Goal: Transaction & Acquisition: Purchase product/service

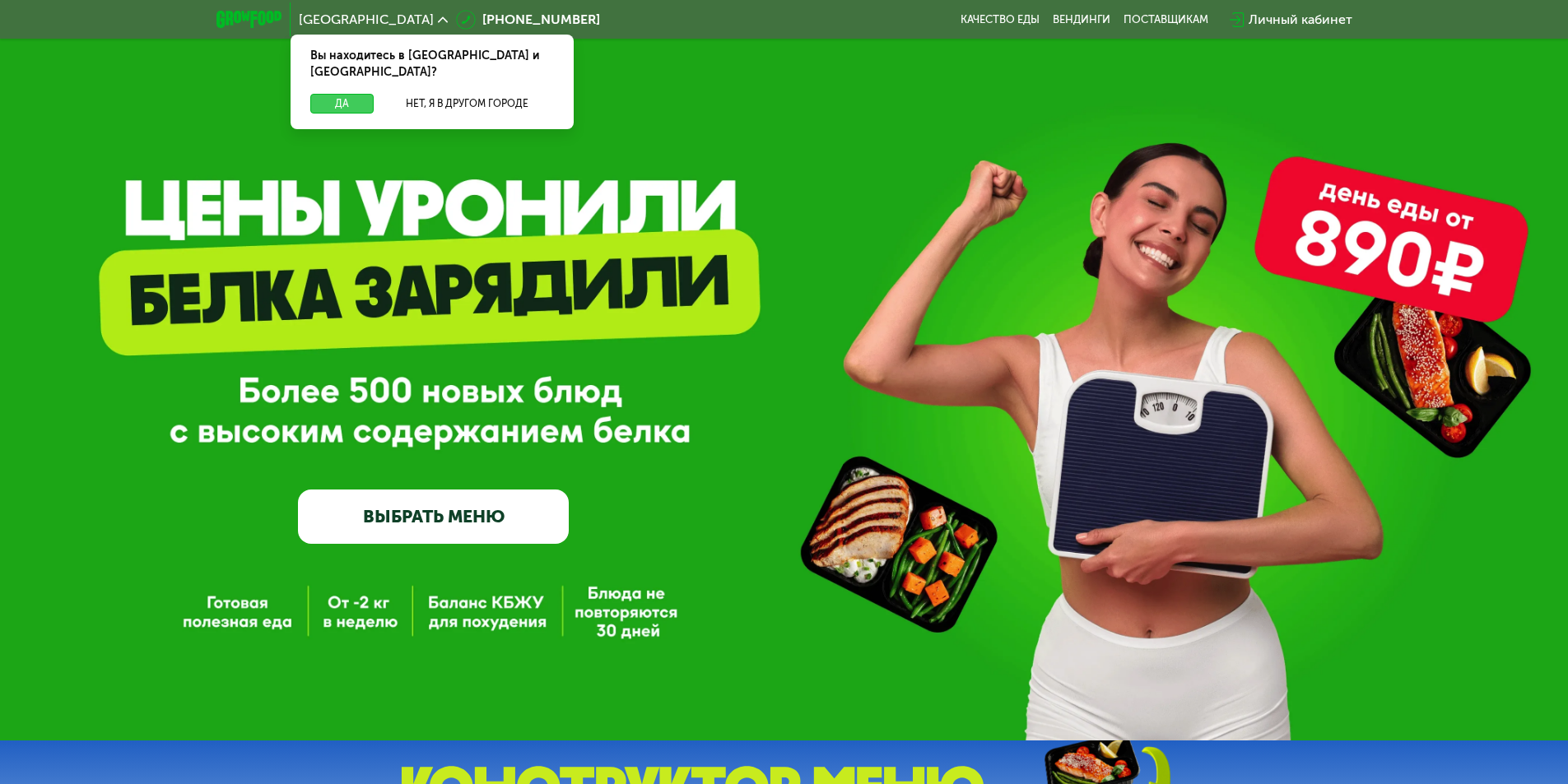
click at [332, 94] on button "Да" at bounding box center [342, 103] width 63 height 20
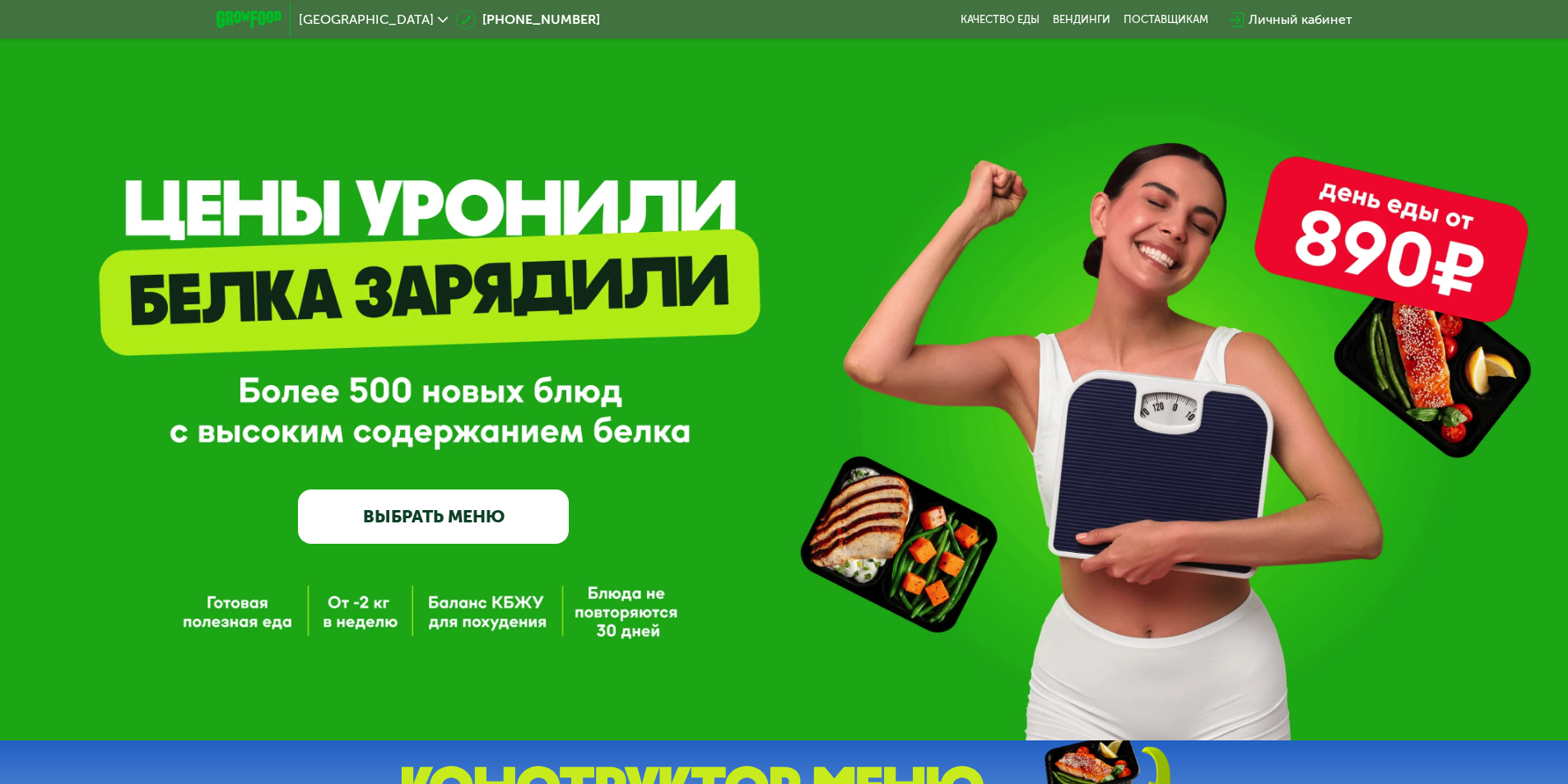
click at [515, 536] on link "ВЫБРАТЬ МЕНЮ" at bounding box center [433, 516] width 271 height 54
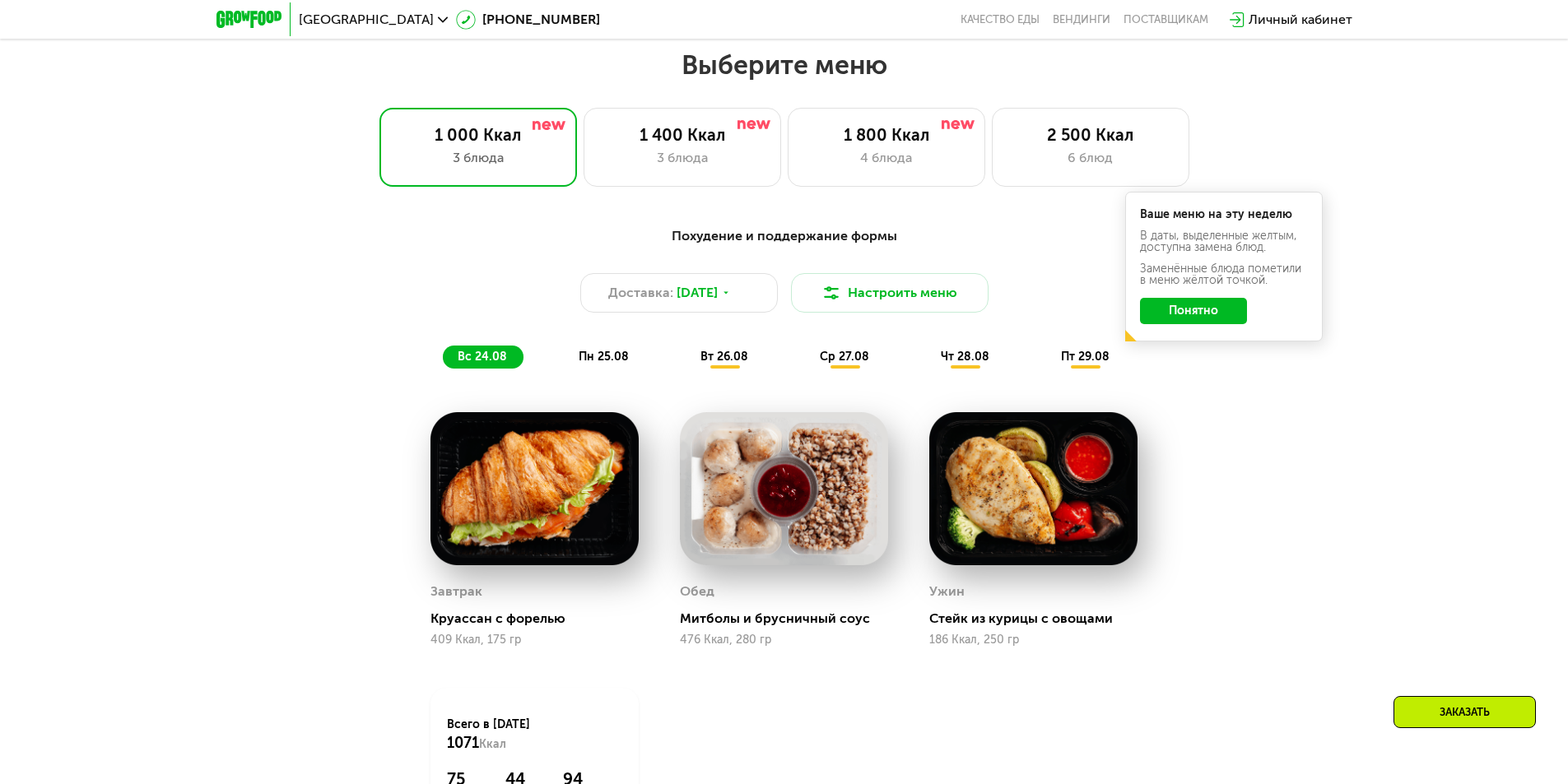
scroll to position [888, 0]
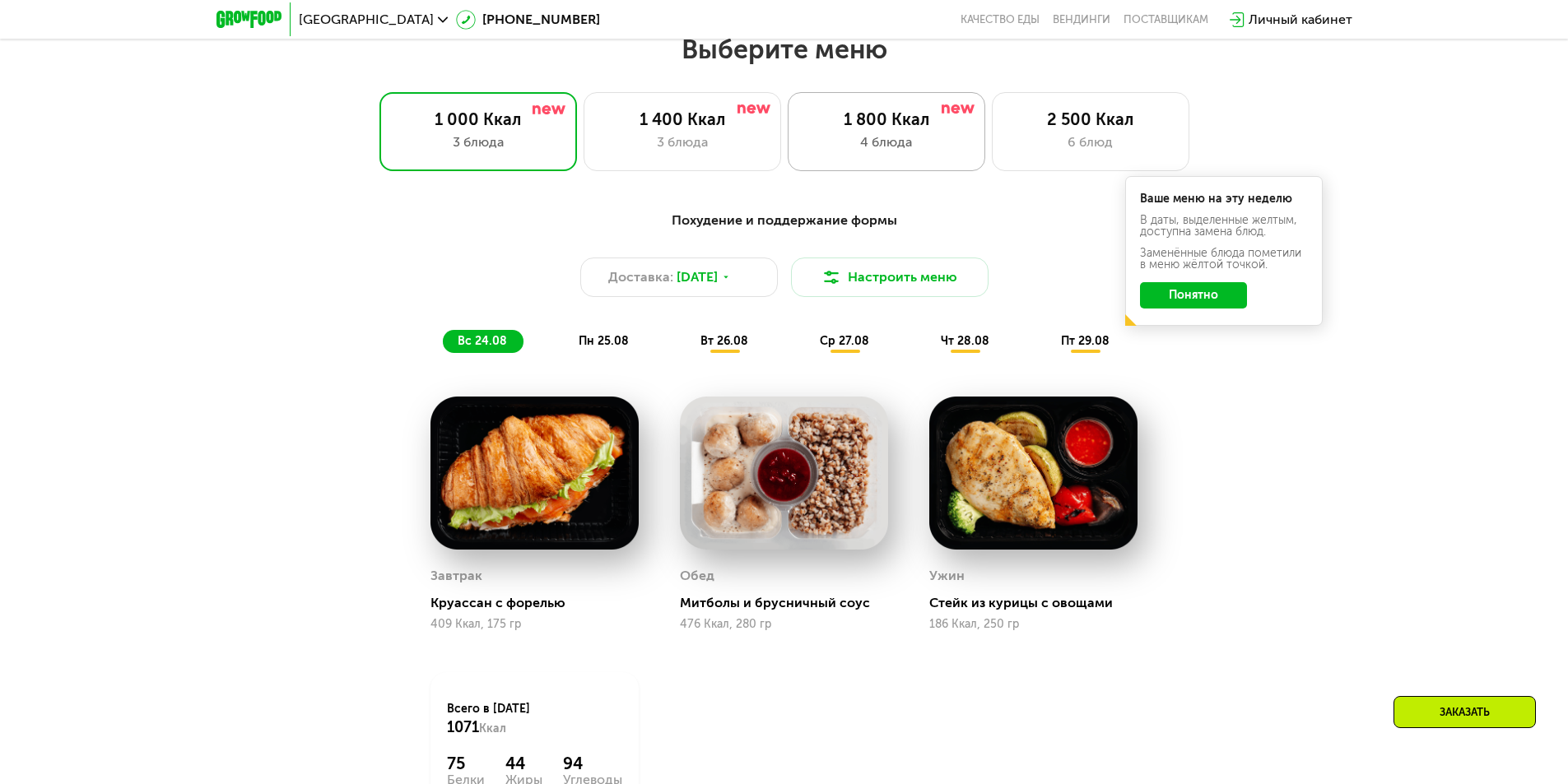
click at [831, 149] on div "4 блюда" at bounding box center [886, 142] width 163 height 20
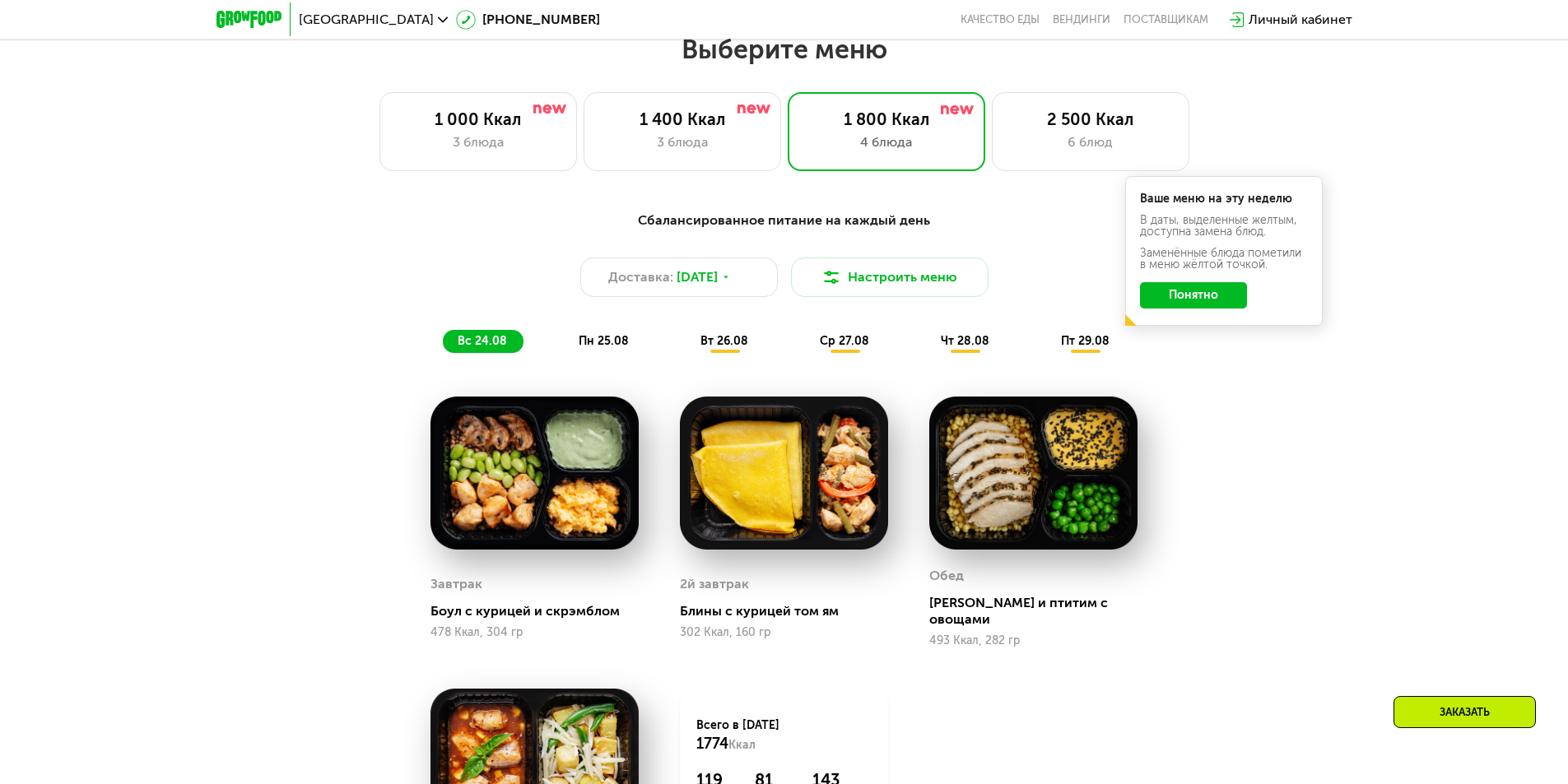
click at [1212, 298] on button "Понятно" at bounding box center [1193, 296] width 107 height 26
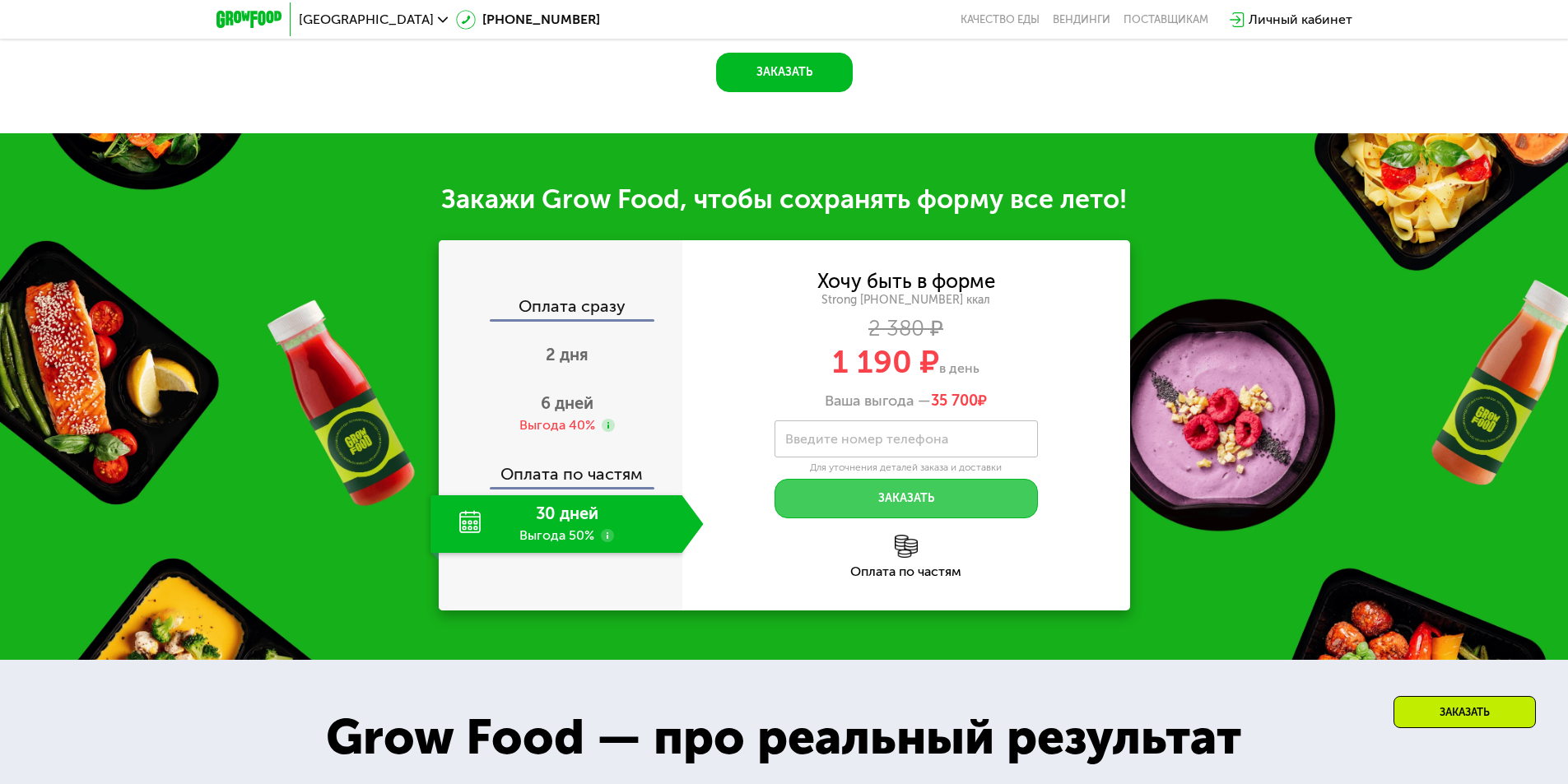
scroll to position [1794, 0]
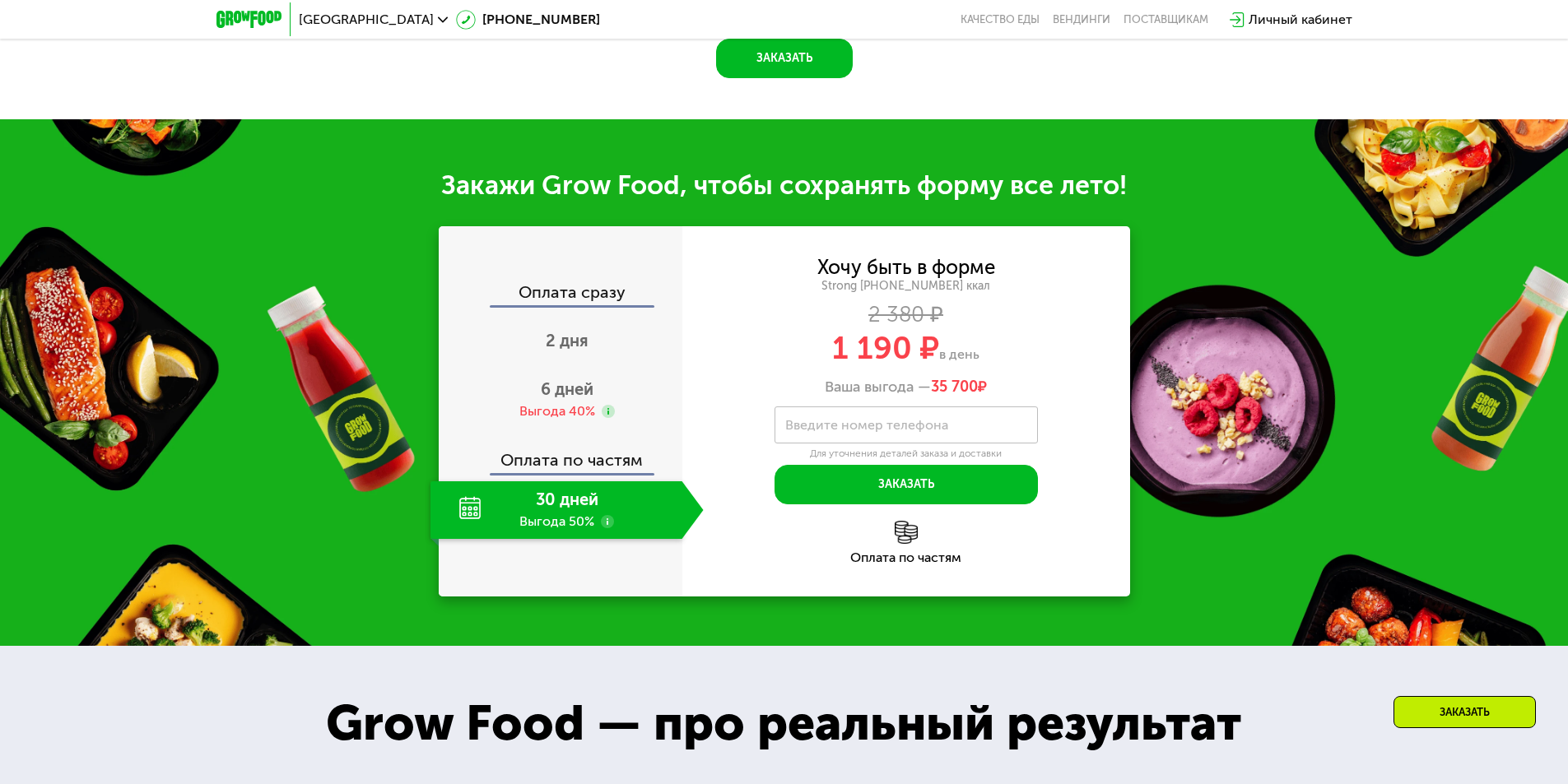
click at [832, 420] on label "Введите номер телефона" at bounding box center [867, 425] width 163 height 9
click at [832, 417] on input "Введите номер телефона" at bounding box center [906, 425] width 263 height 37
click at [619, 502] on div "30 дней Выгода 50%" at bounding box center [557, 510] width 252 height 58
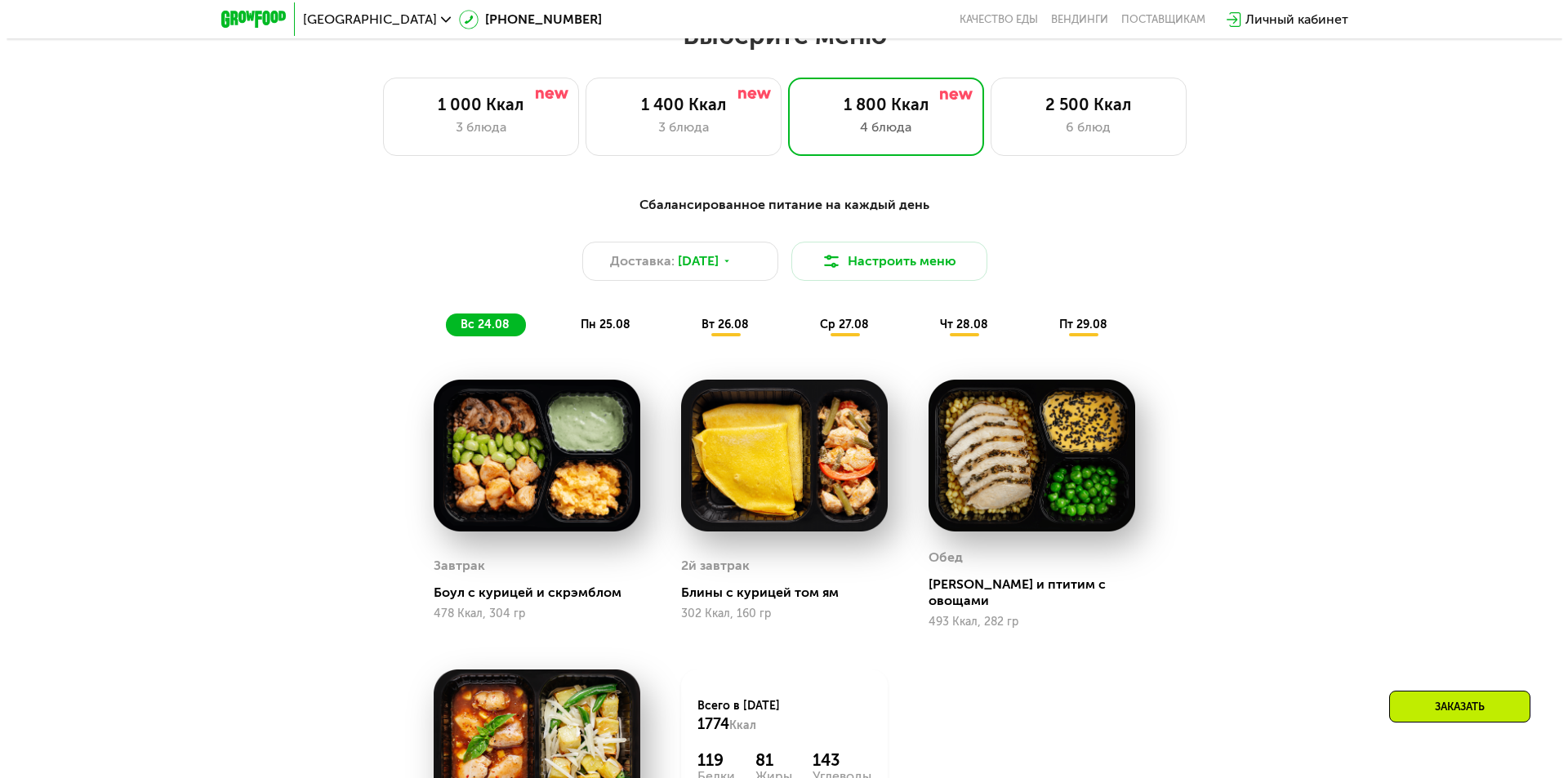
scroll to position [882, 0]
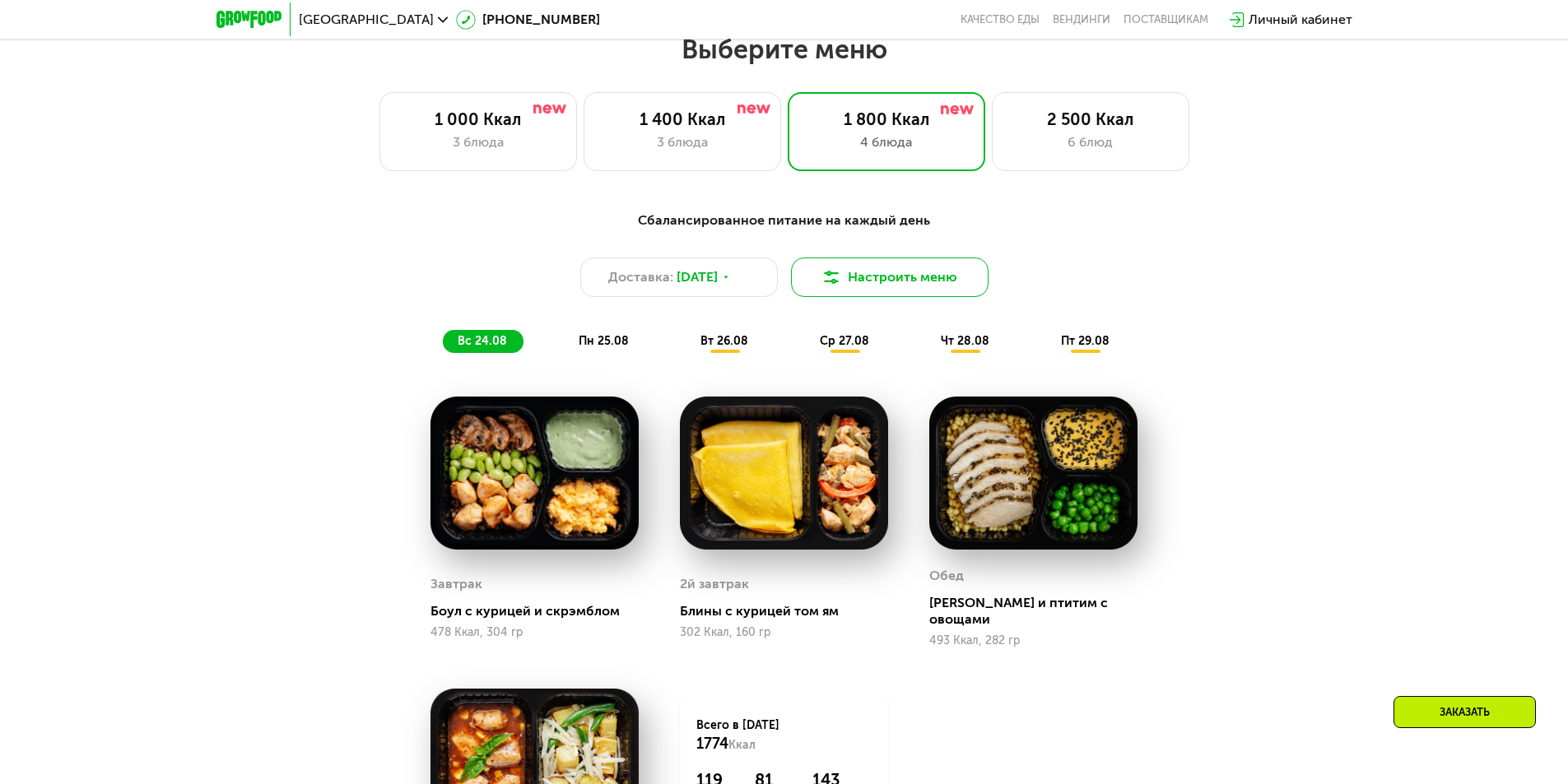
click at [930, 291] on button "Настроить меню" at bounding box center [890, 277] width 198 height 39
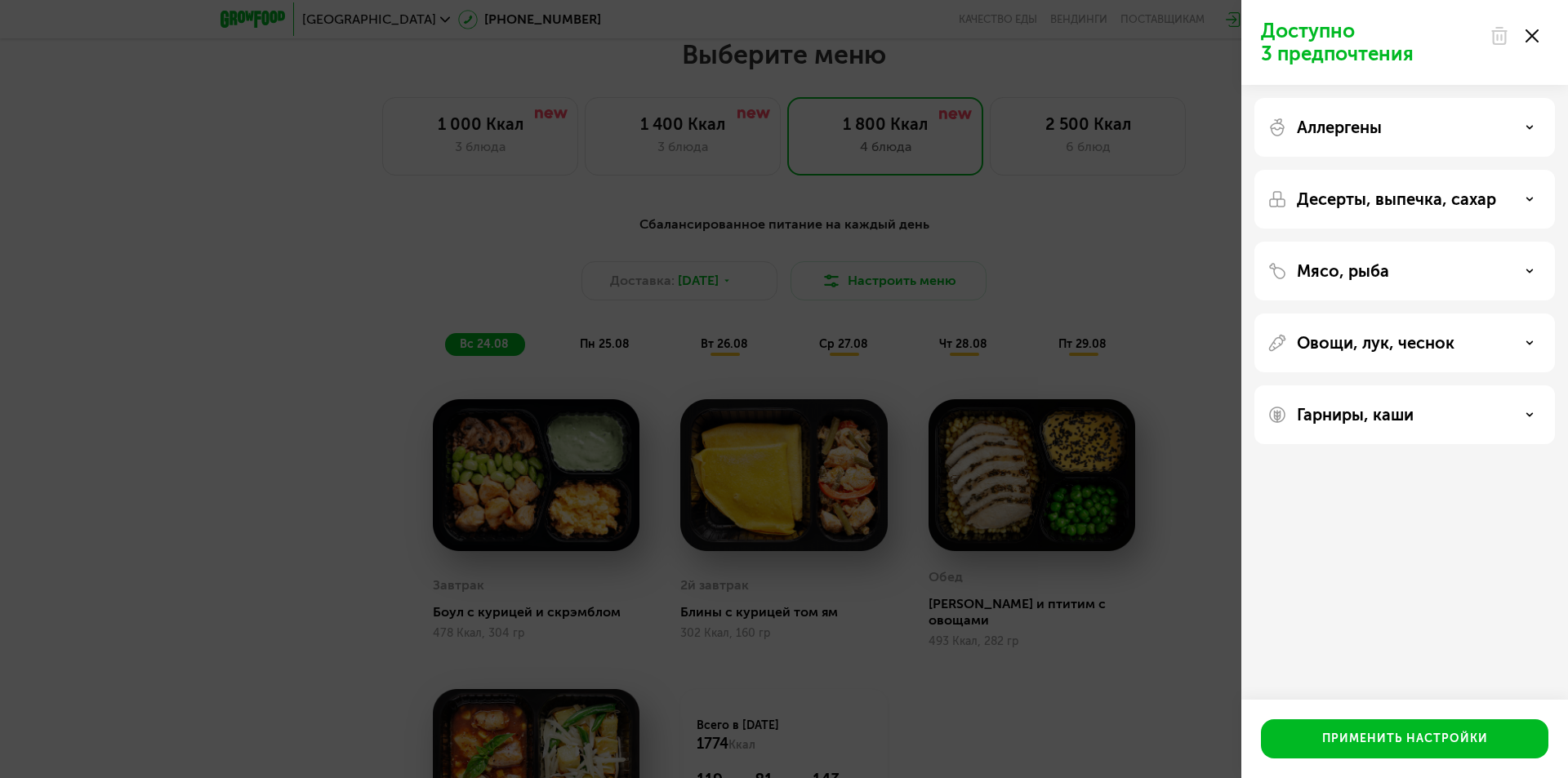
click at [1493, 125] on div "Аллергены" at bounding box center [1405, 127] width 274 height 19
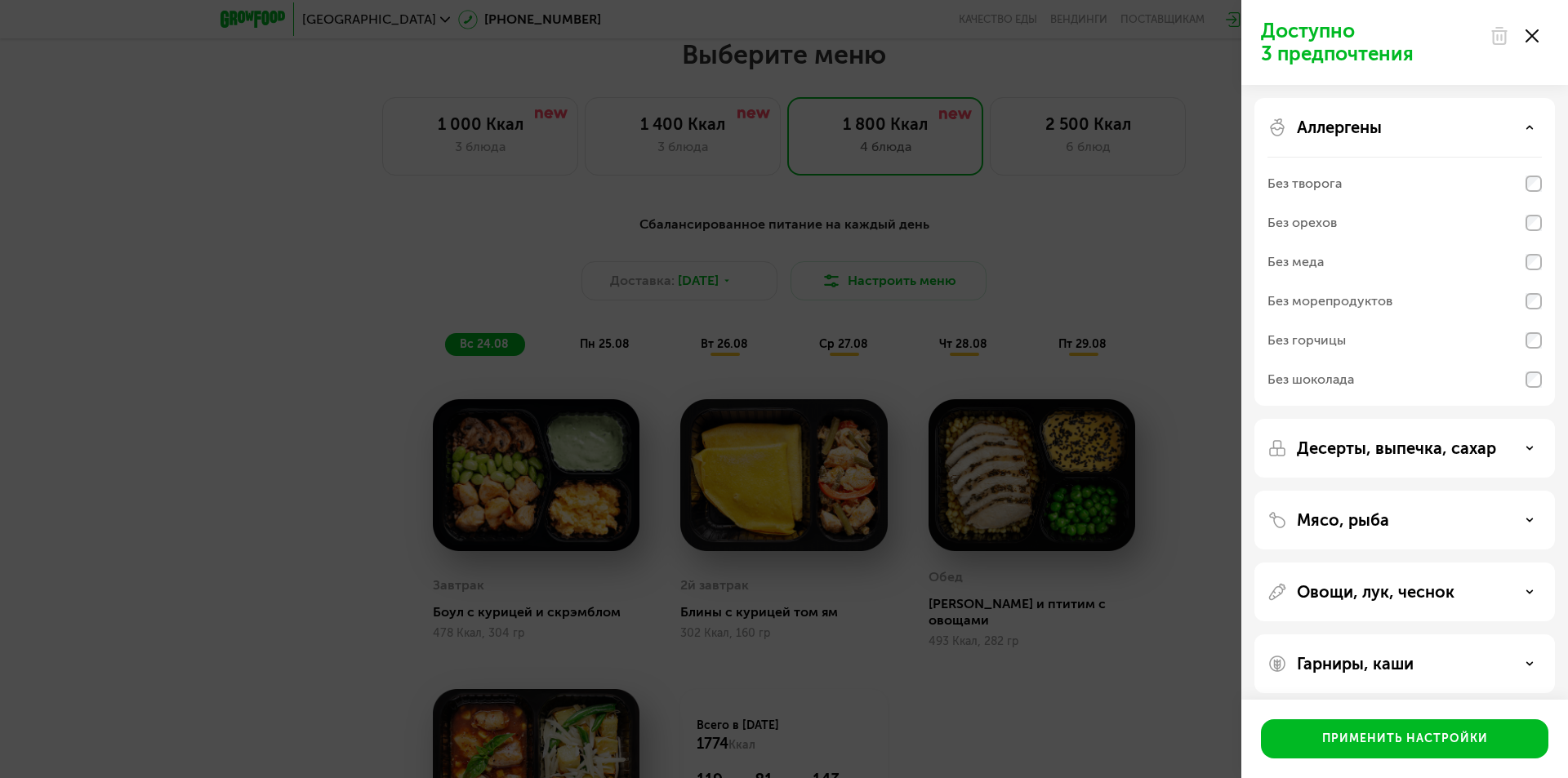
click at [1520, 123] on div "Аллергены" at bounding box center [1405, 127] width 274 height 19
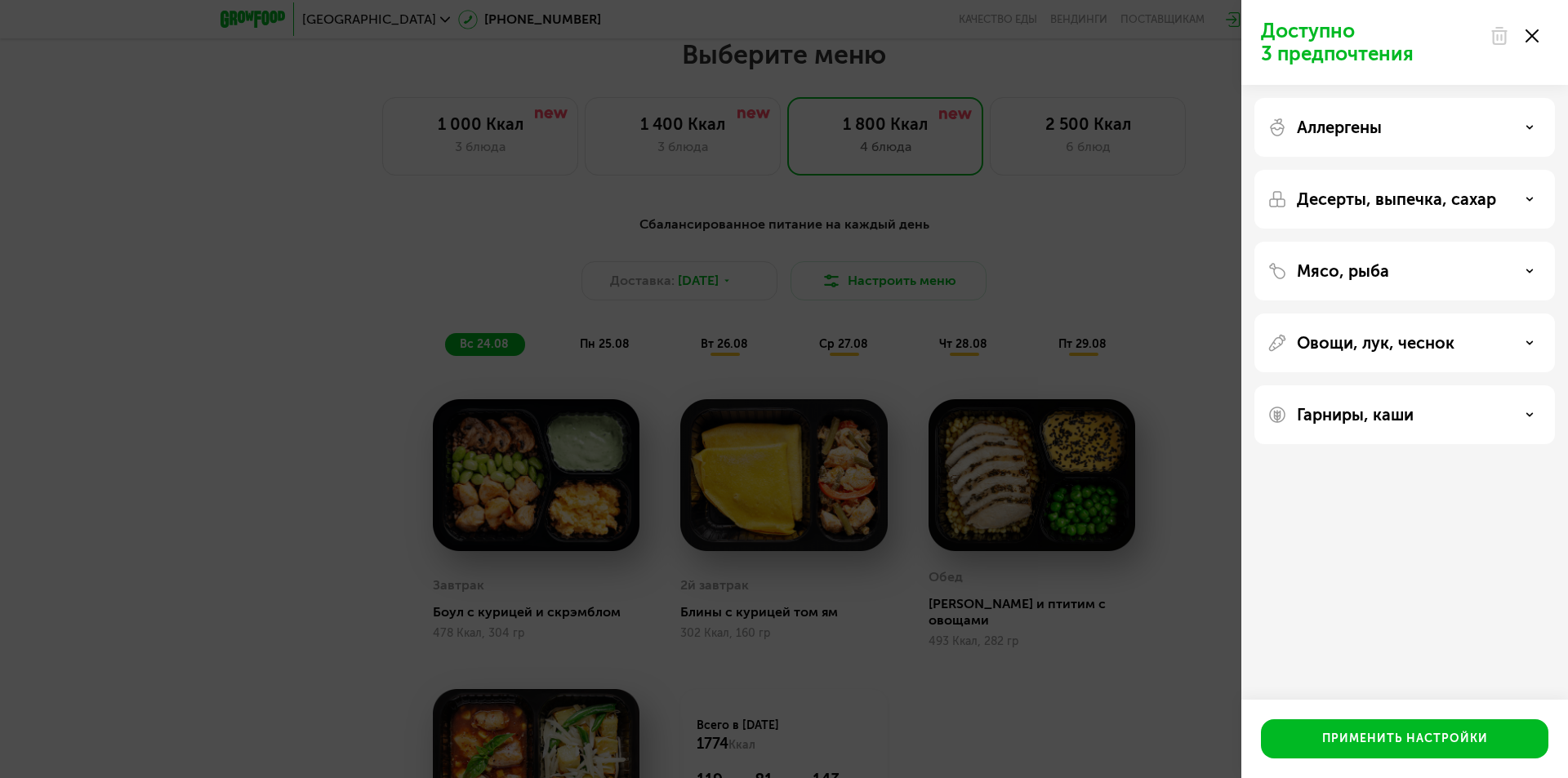
click at [1516, 204] on div "Десерты, выпечка, сахар" at bounding box center [1405, 199] width 274 height 19
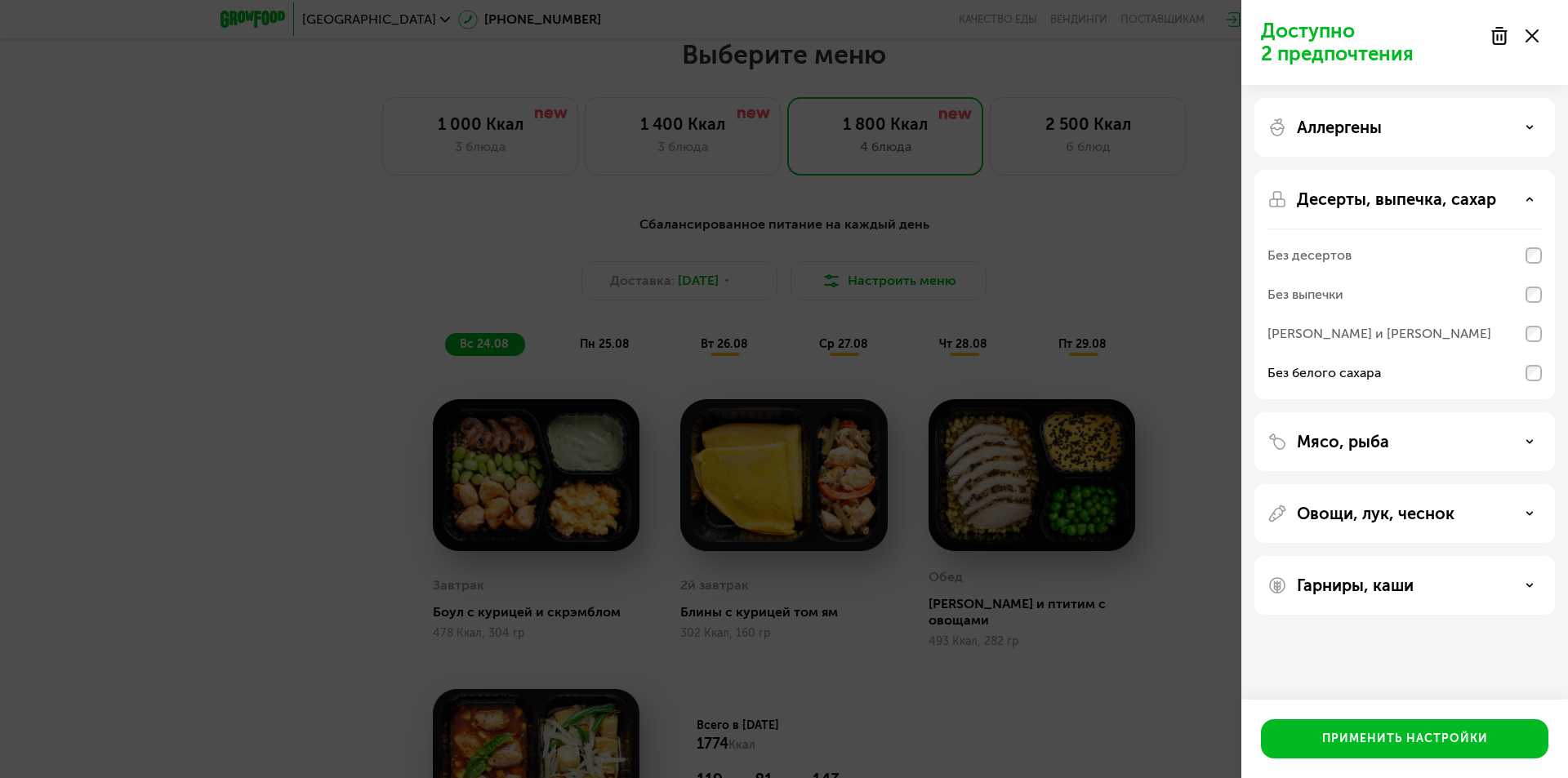
click at [1521, 441] on div "Мясо, рыба" at bounding box center [1405, 441] width 274 height 19
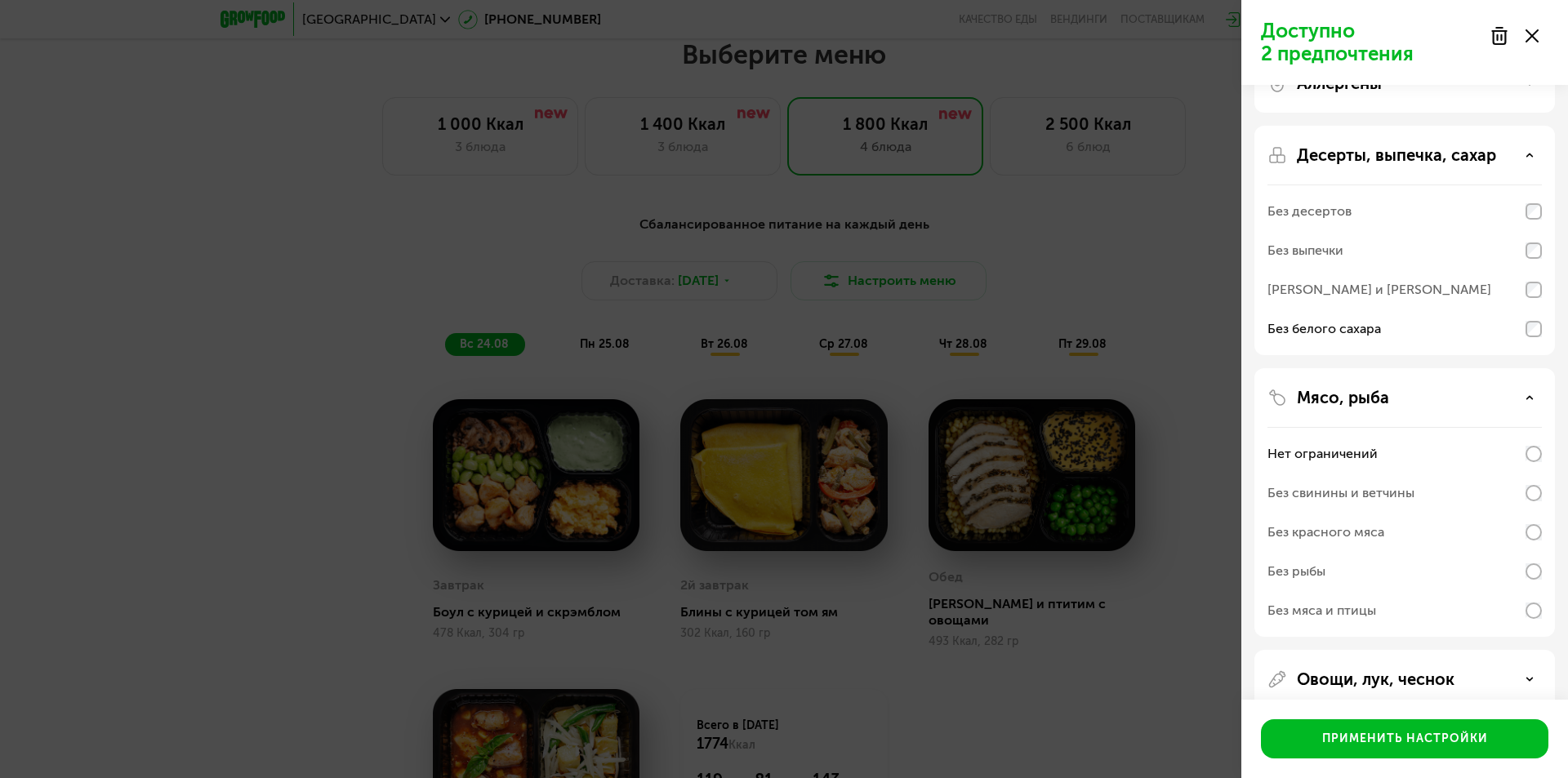
scroll to position [81, 0]
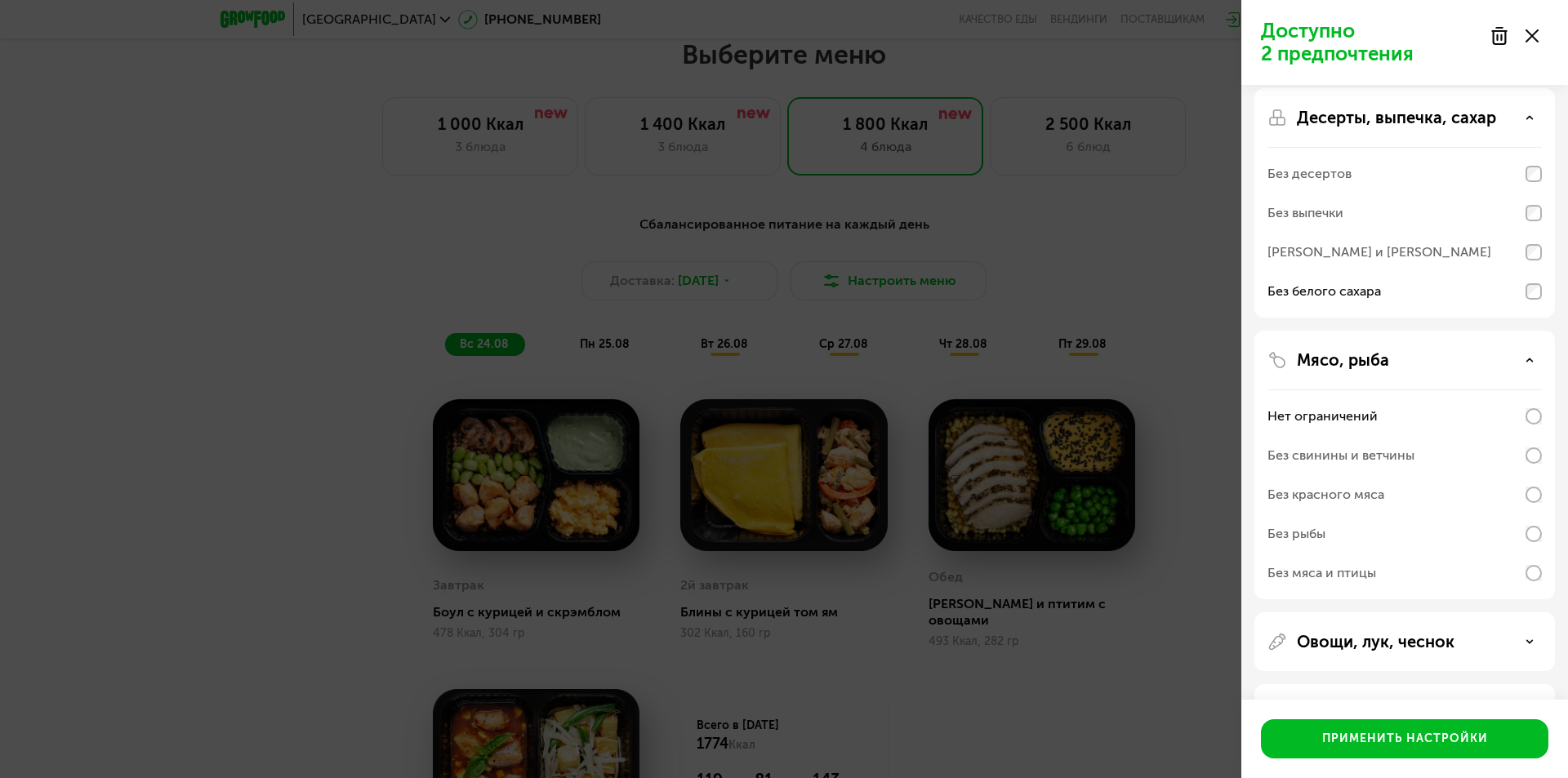
click at [1531, 360] on use at bounding box center [1530, 359] width 6 height 3
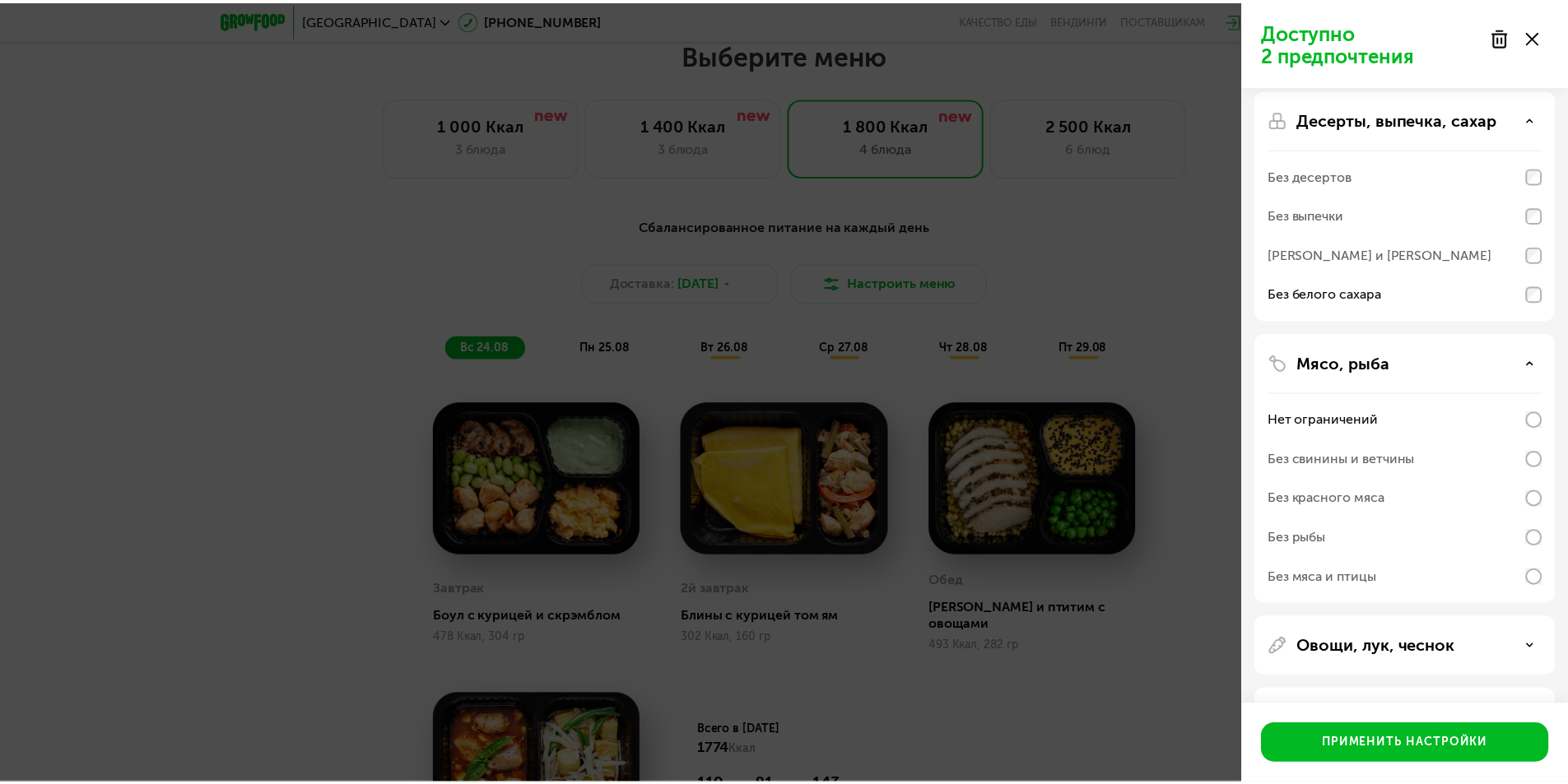
scroll to position [0, 0]
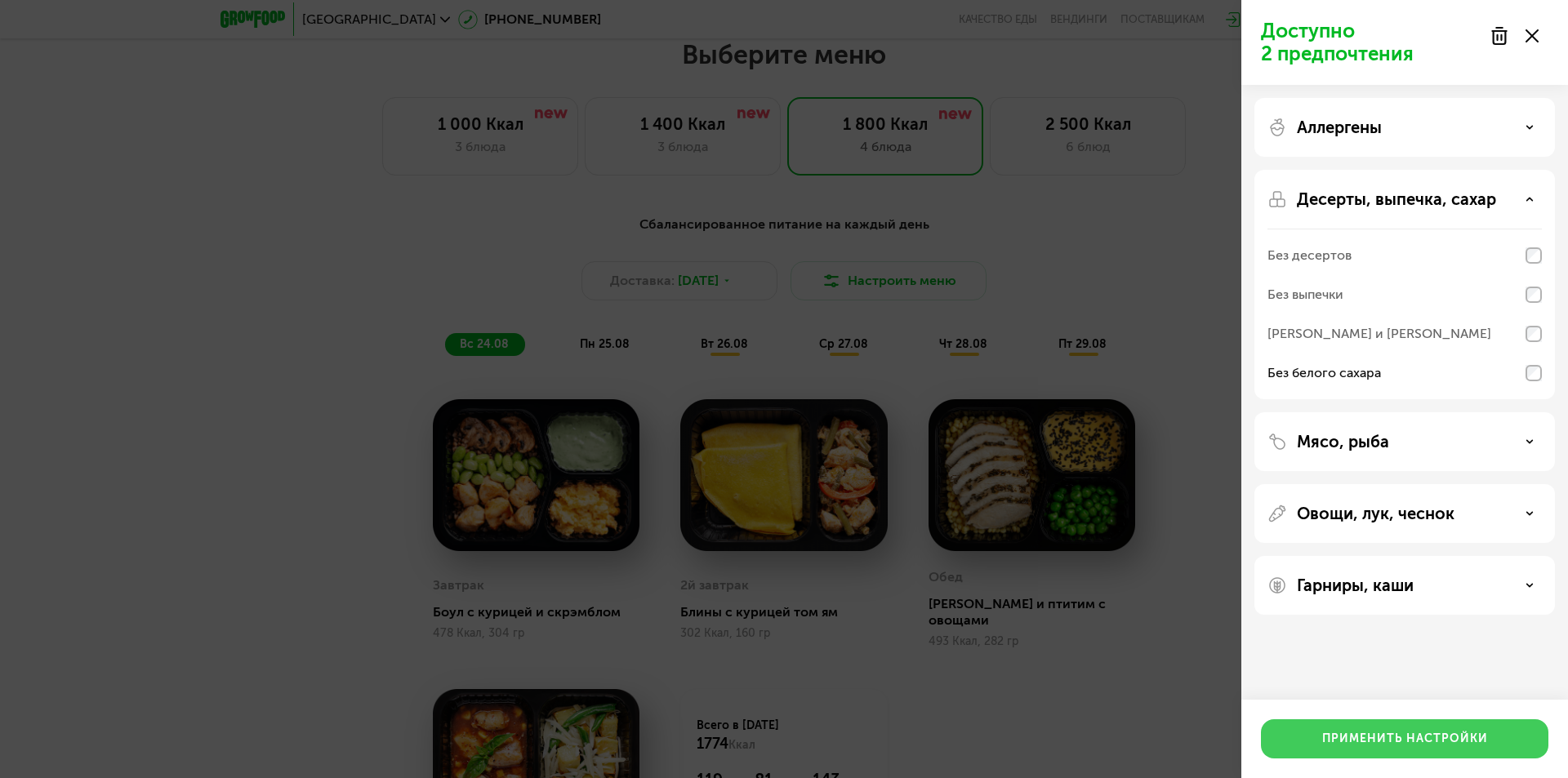
click at [1481, 742] on div "Применить настройки" at bounding box center [1405, 739] width 166 height 17
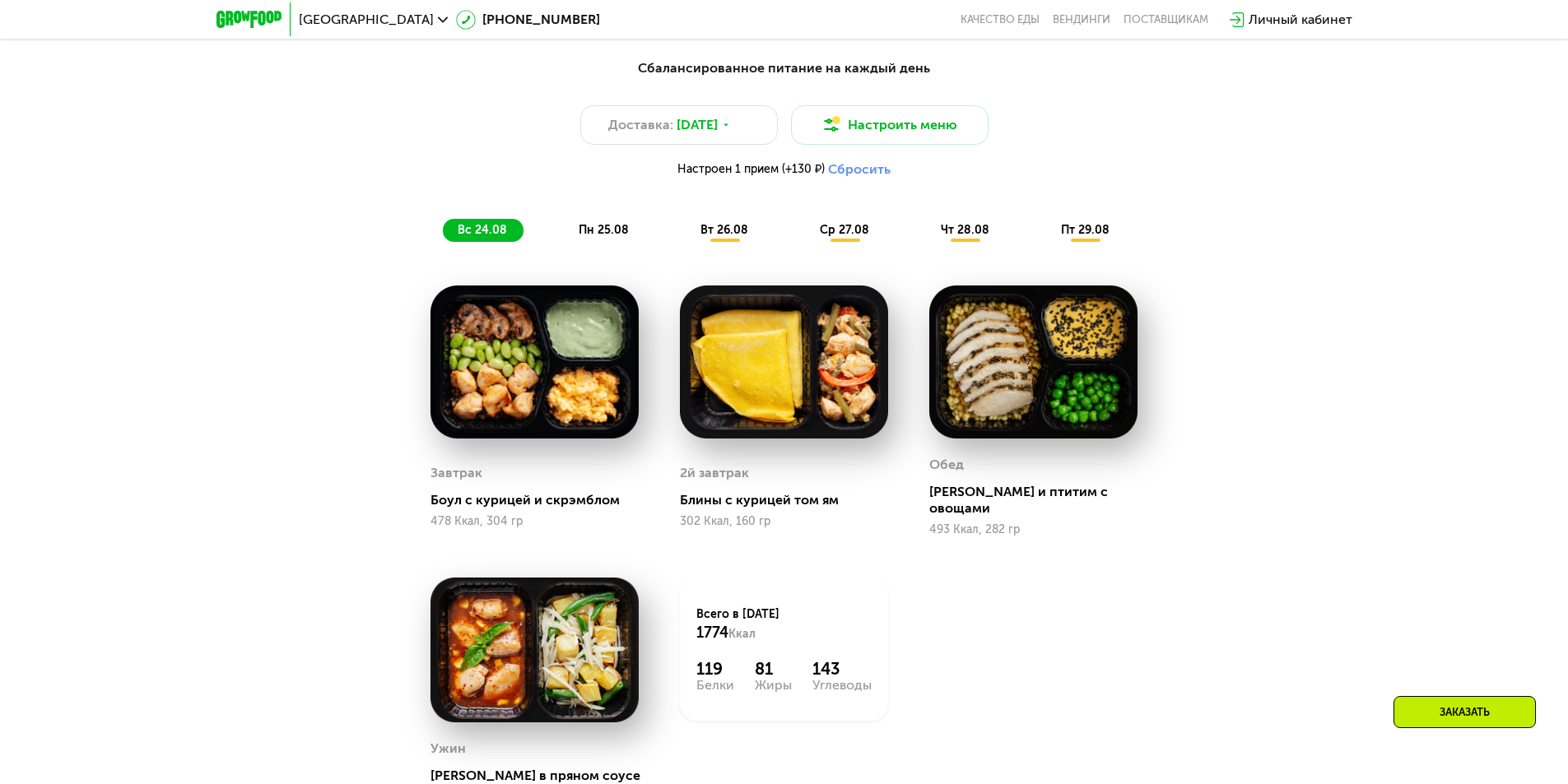
scroll to position [1135, 0]
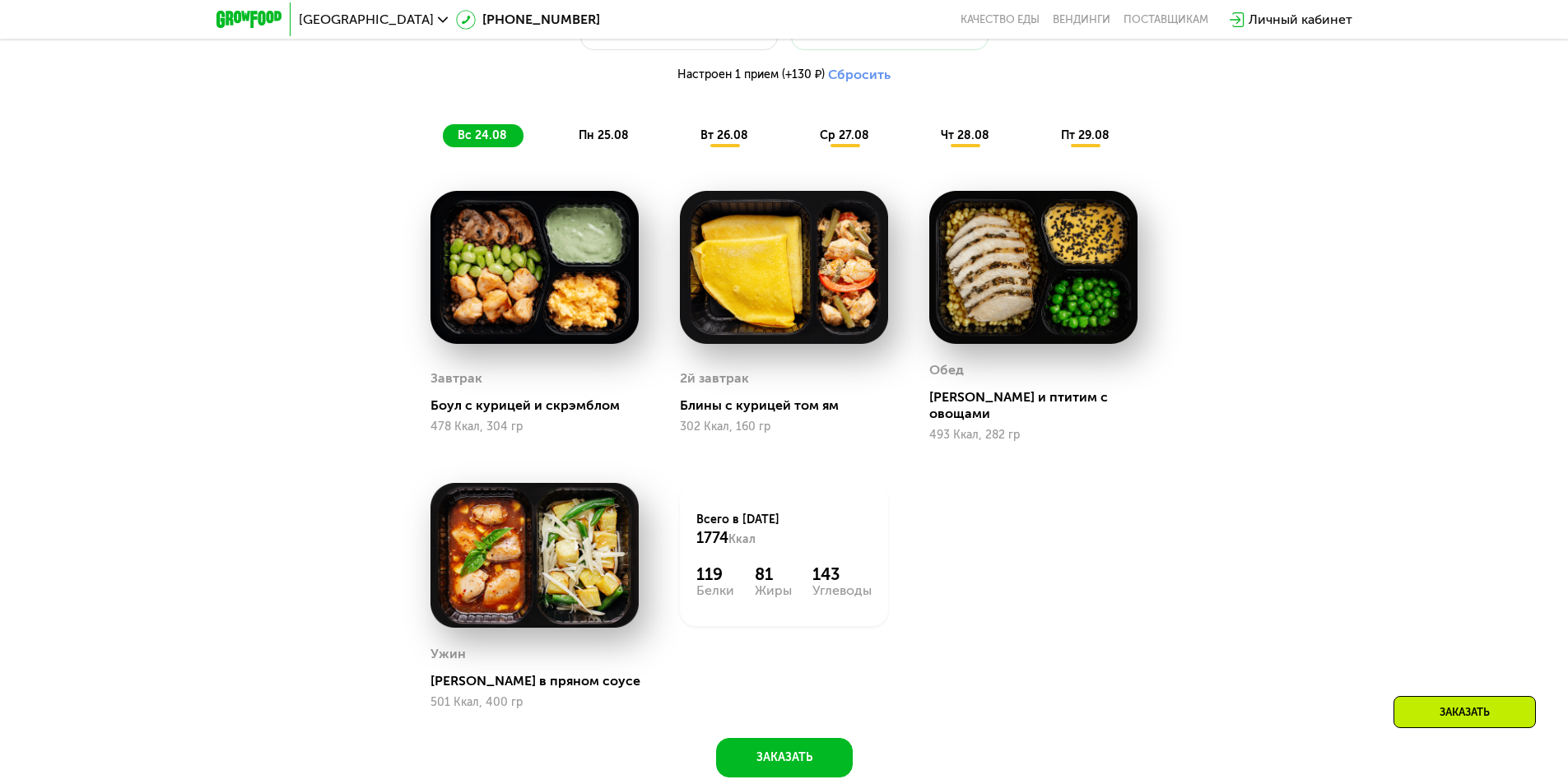
click at [593, 143] on span "пн 25.08" at bounding box center [604, 135] width 50 height 14
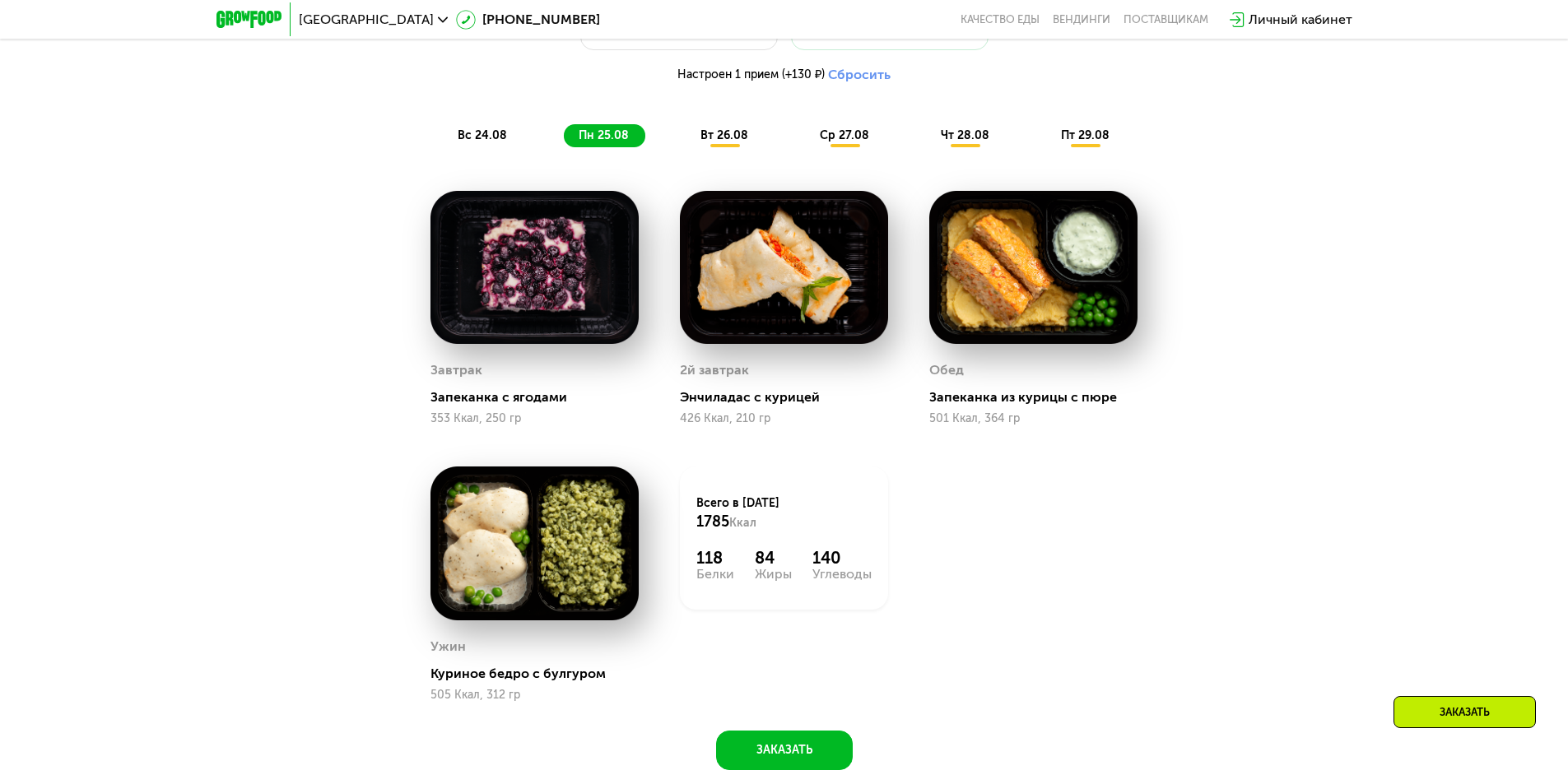
click at [805, 147] on div "вт 26.08" at bounding box center [845, 135] width 80 height 23
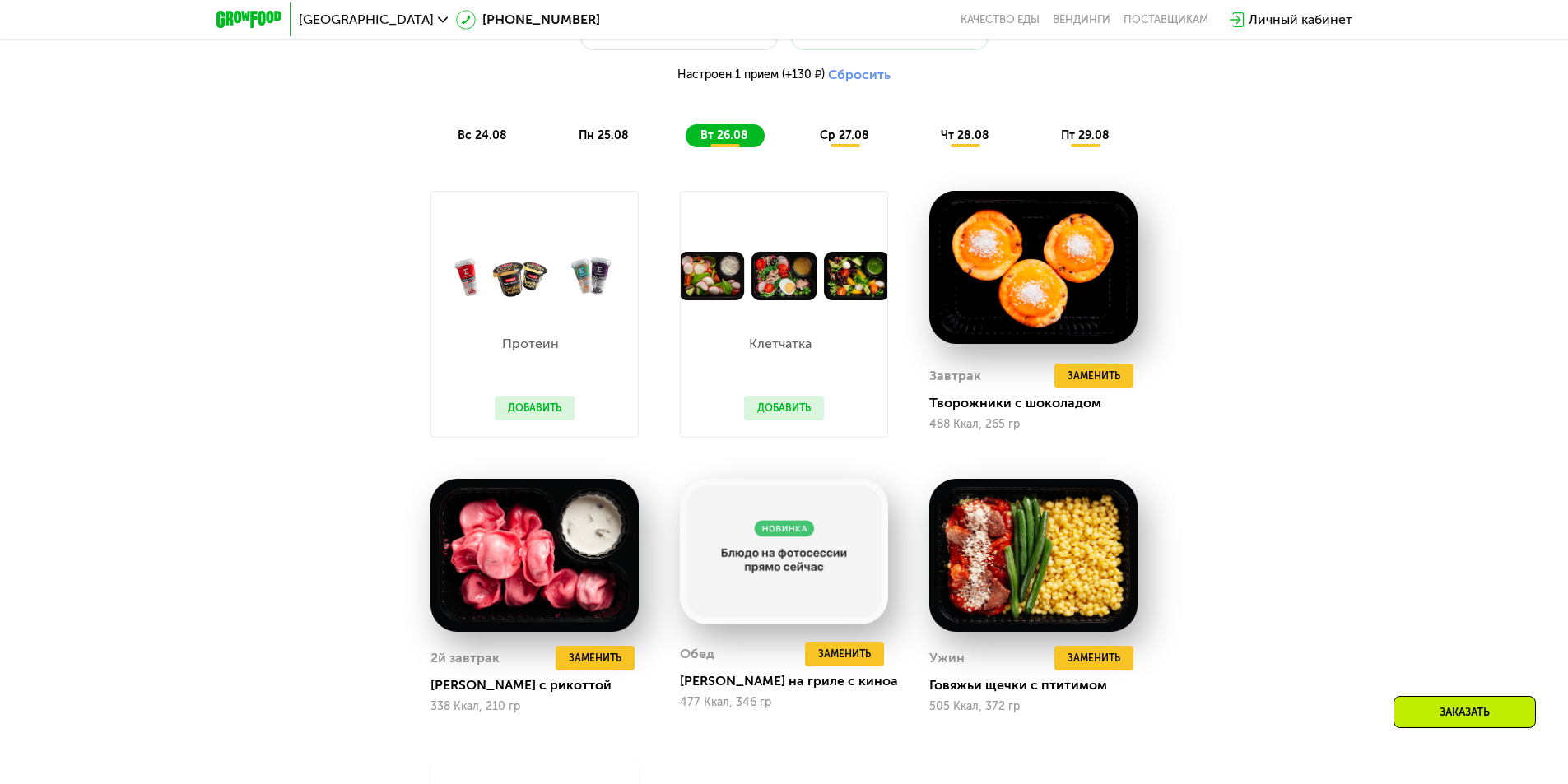
click at [532, 408] on button "Добавить" at bounding box center [534, 407] width 80 height 24
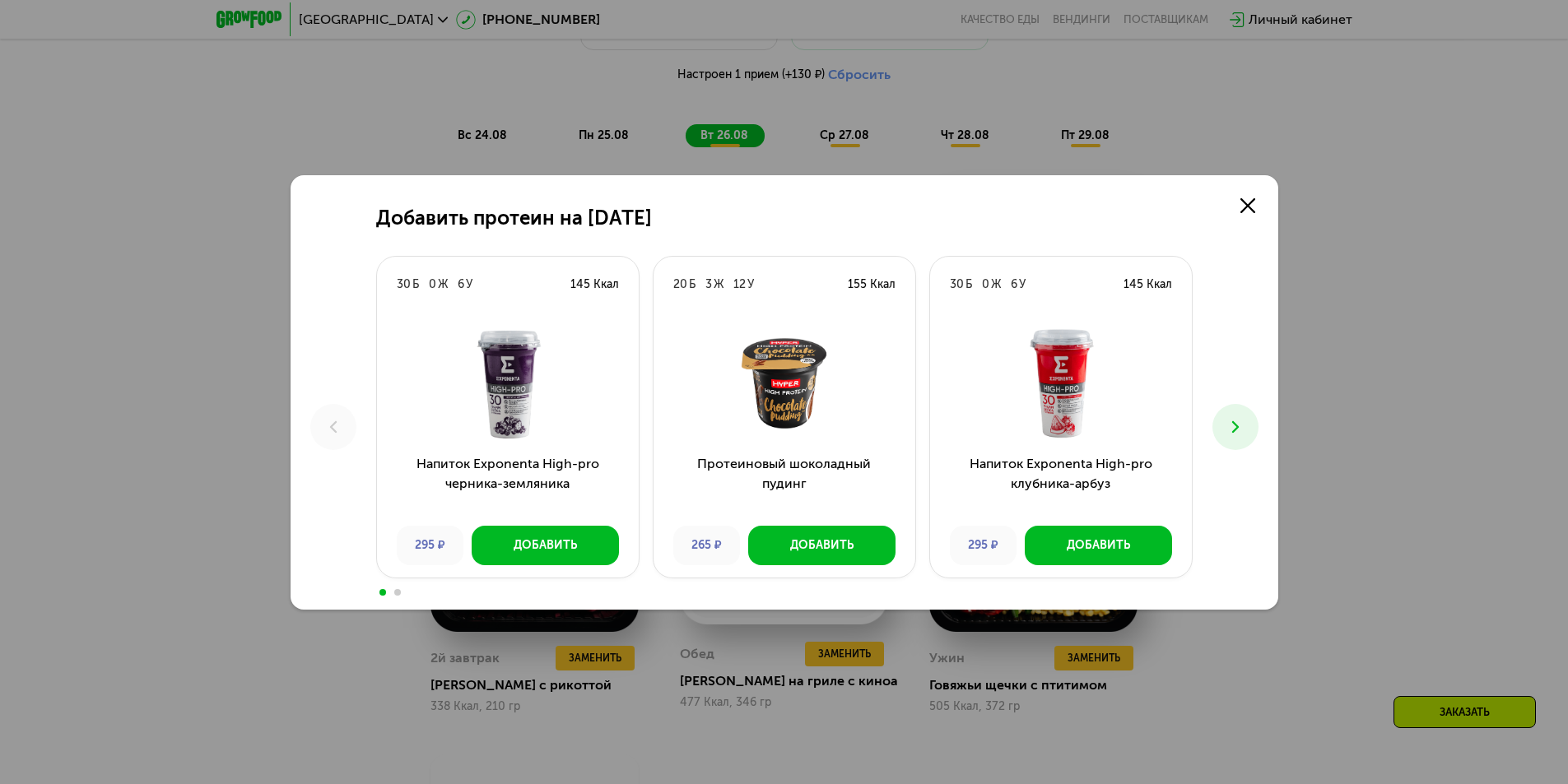
drag, startPoint x: 1239, startPoint y: 199, endPoint x: 1228, endPoint y: 203, distance: 11.7
click at [1240, 199] on link at bounding box center [1247, 205] width 33 height 33
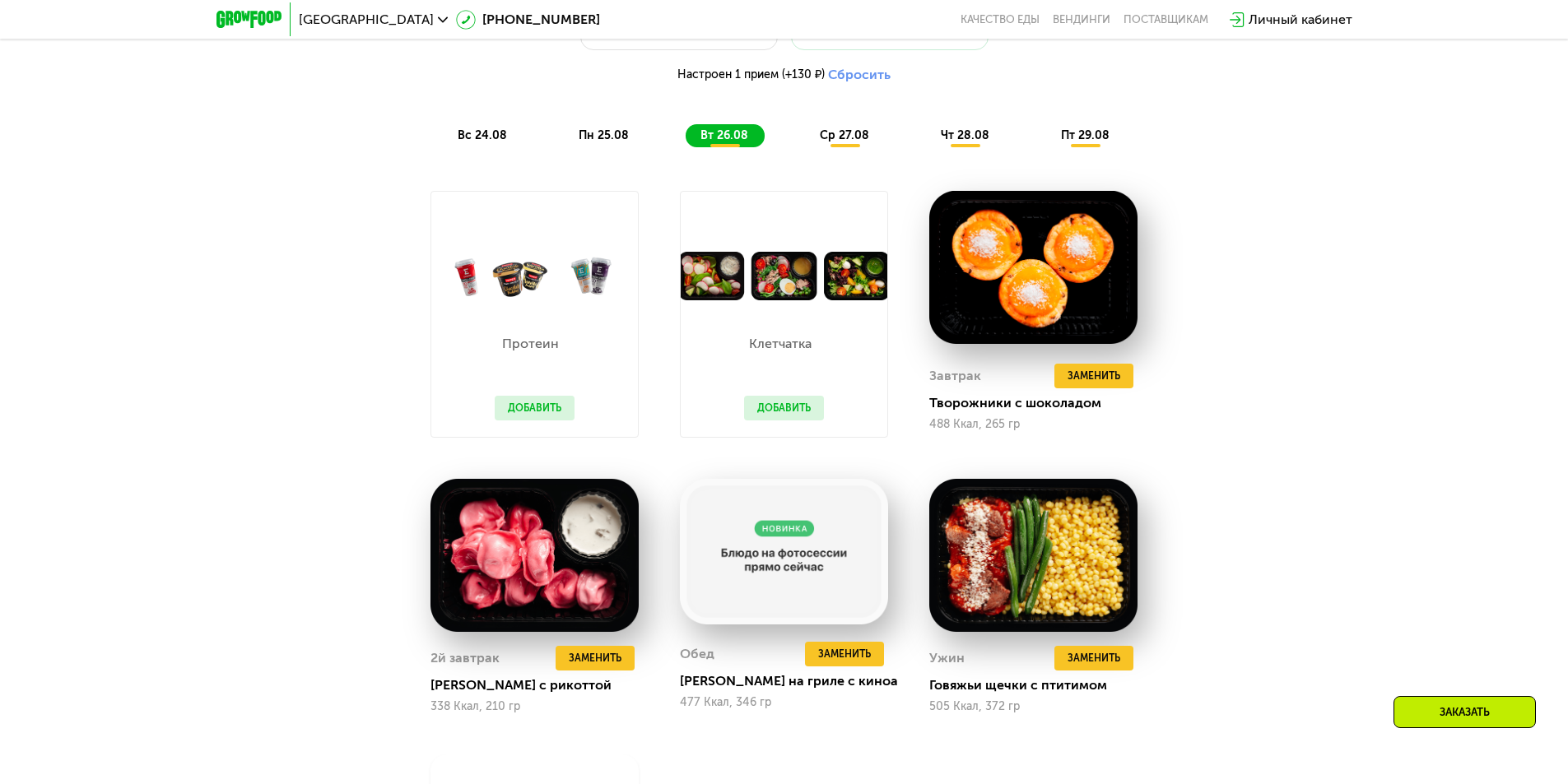
click at [790, 408] on button "Добавить" at bounding box center [784, 407] width 80 height 24
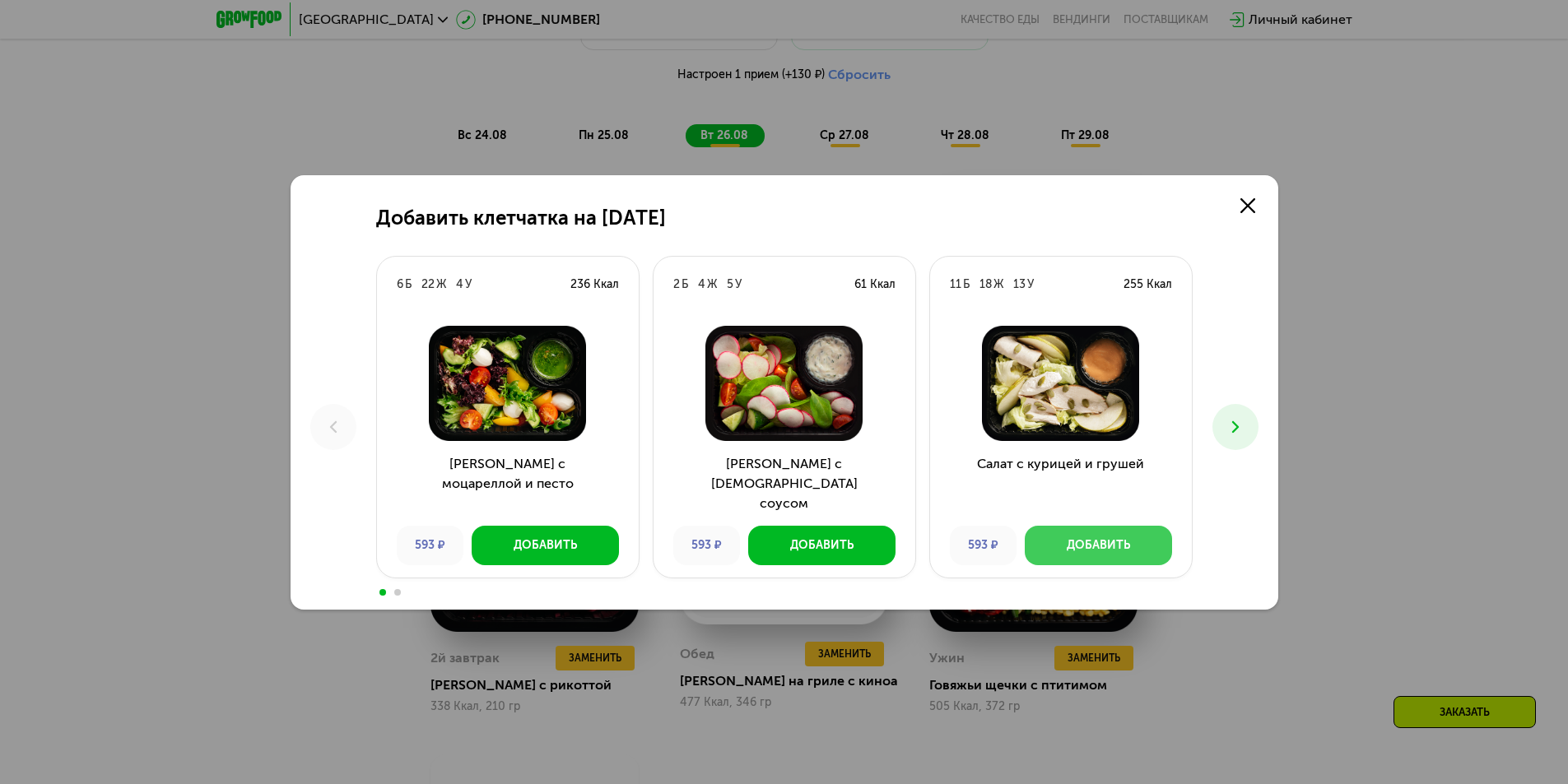
click at [1126, 546] on div "Добавить" at bounding box center [1099, 545] width 63 height 17
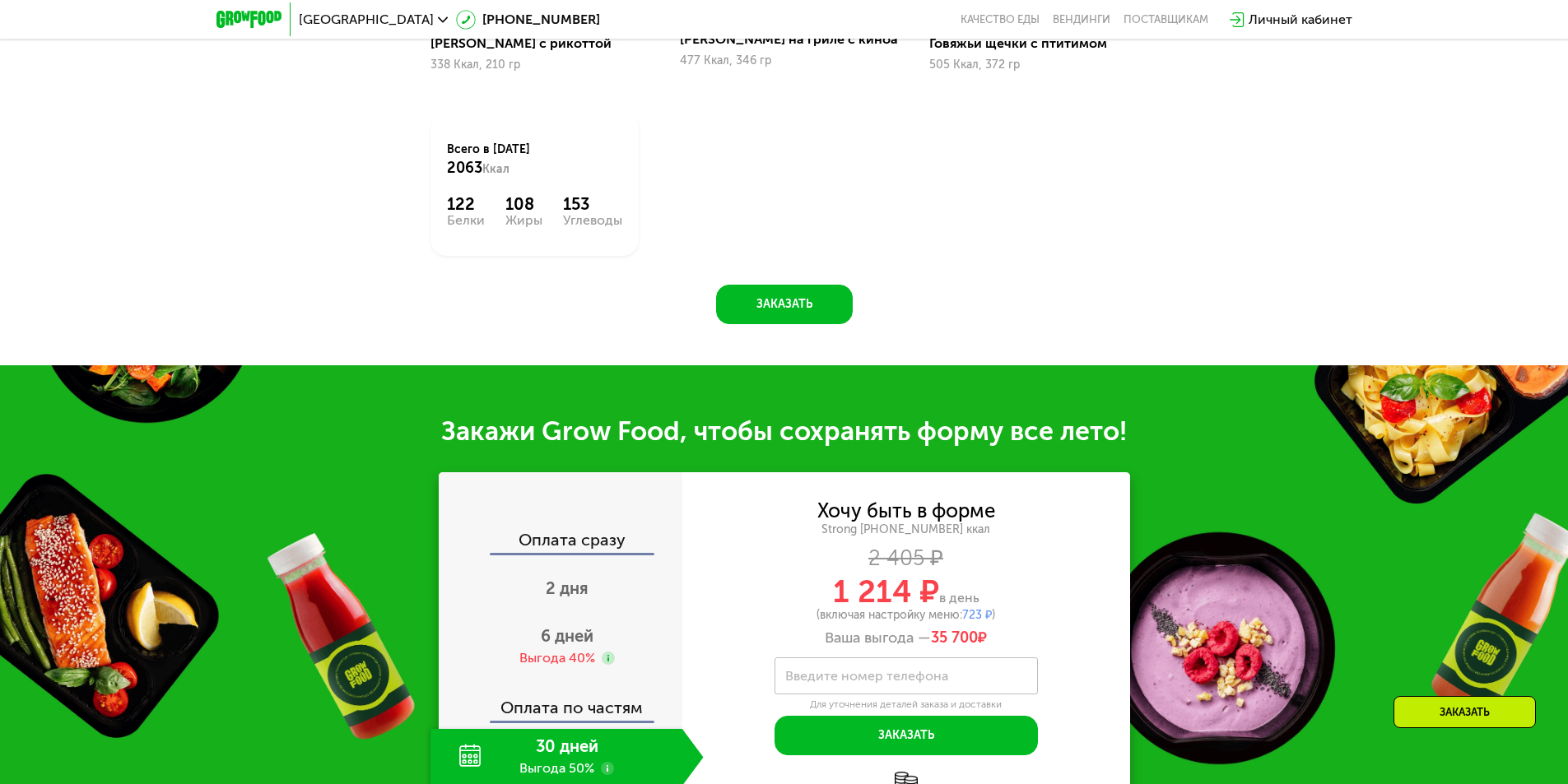
scroll to position [1876, 0]
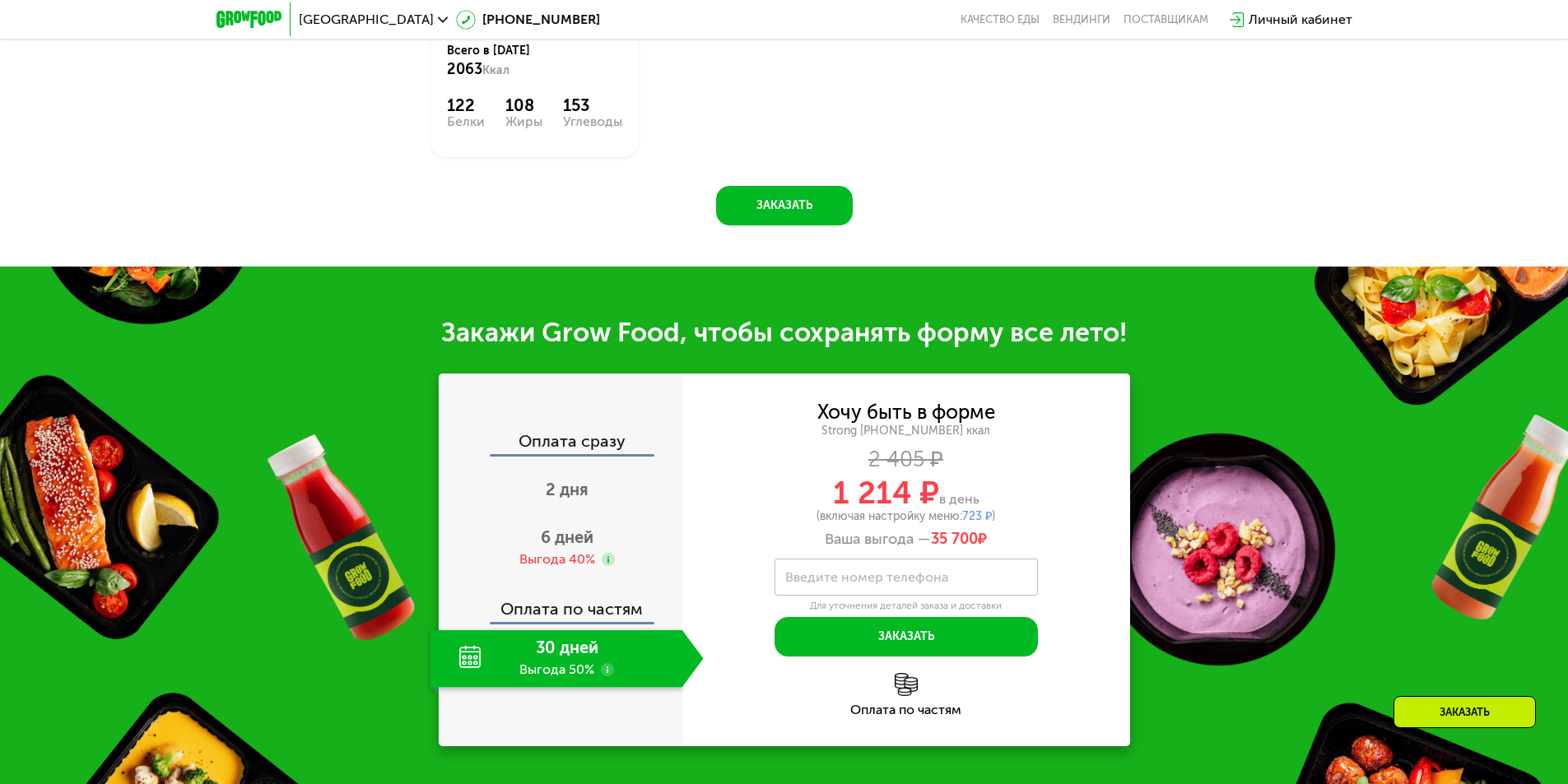
click at [607, 685] on div "30 дней Выгода 50%" at bounding box center [557, 659] width 252 height 58
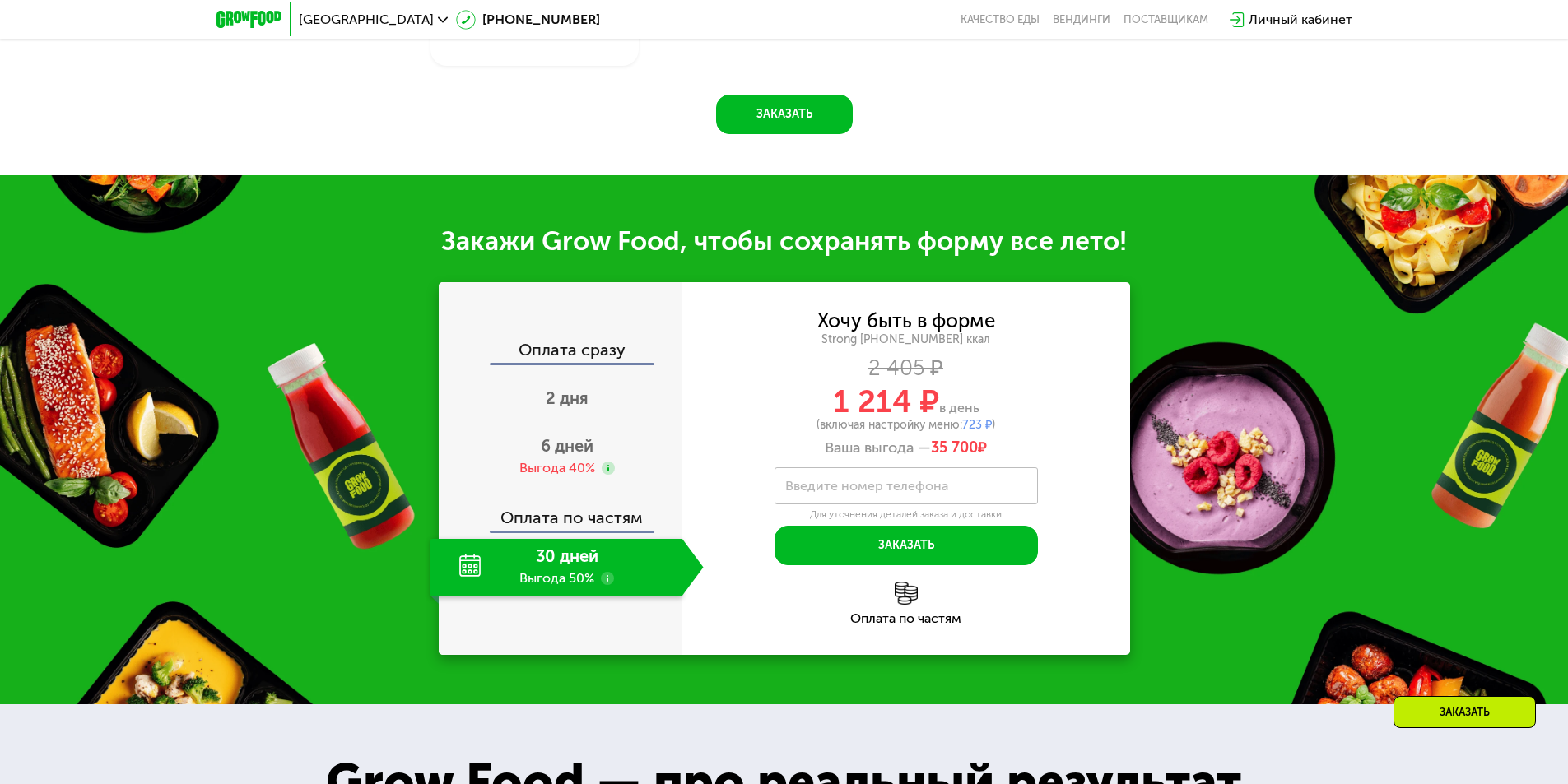
scroll to position [2040, 0]
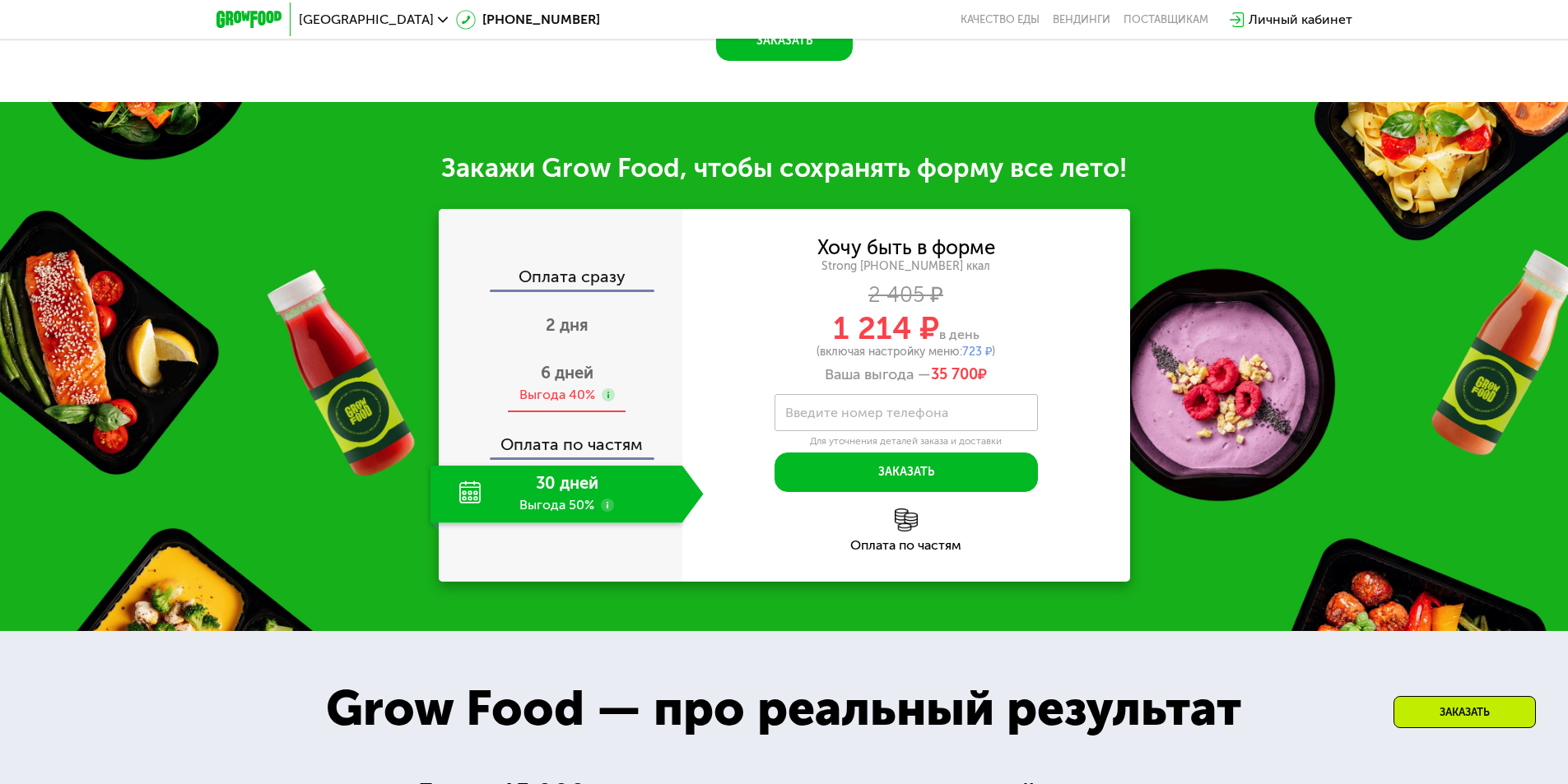
click at [576, 372] on span "6 дней" at bounding box center [567, 372] width 52 height 20
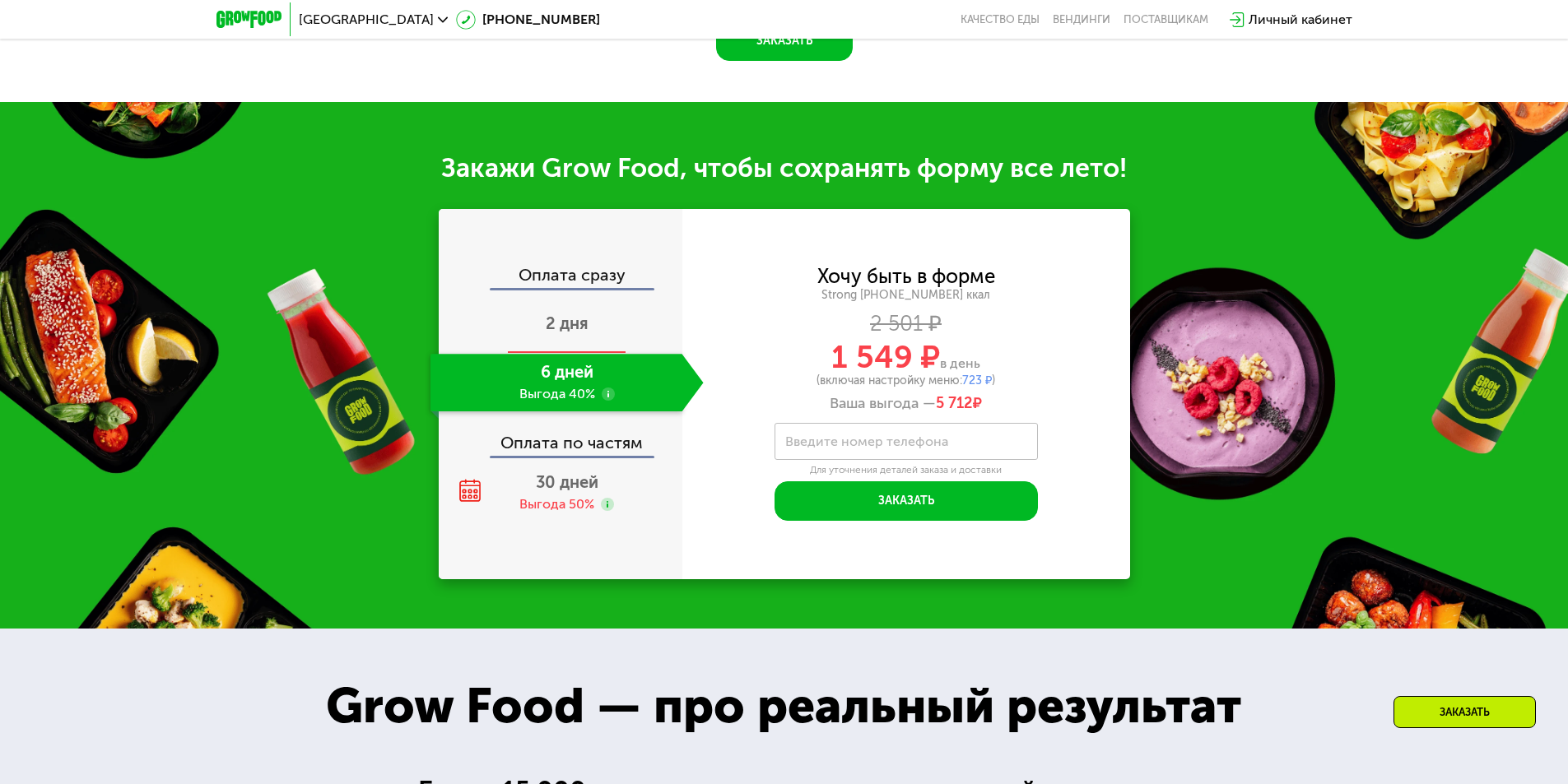
click at [595, 335] on div "2 дня" at bounding box center [567, 325] width 273 height 58
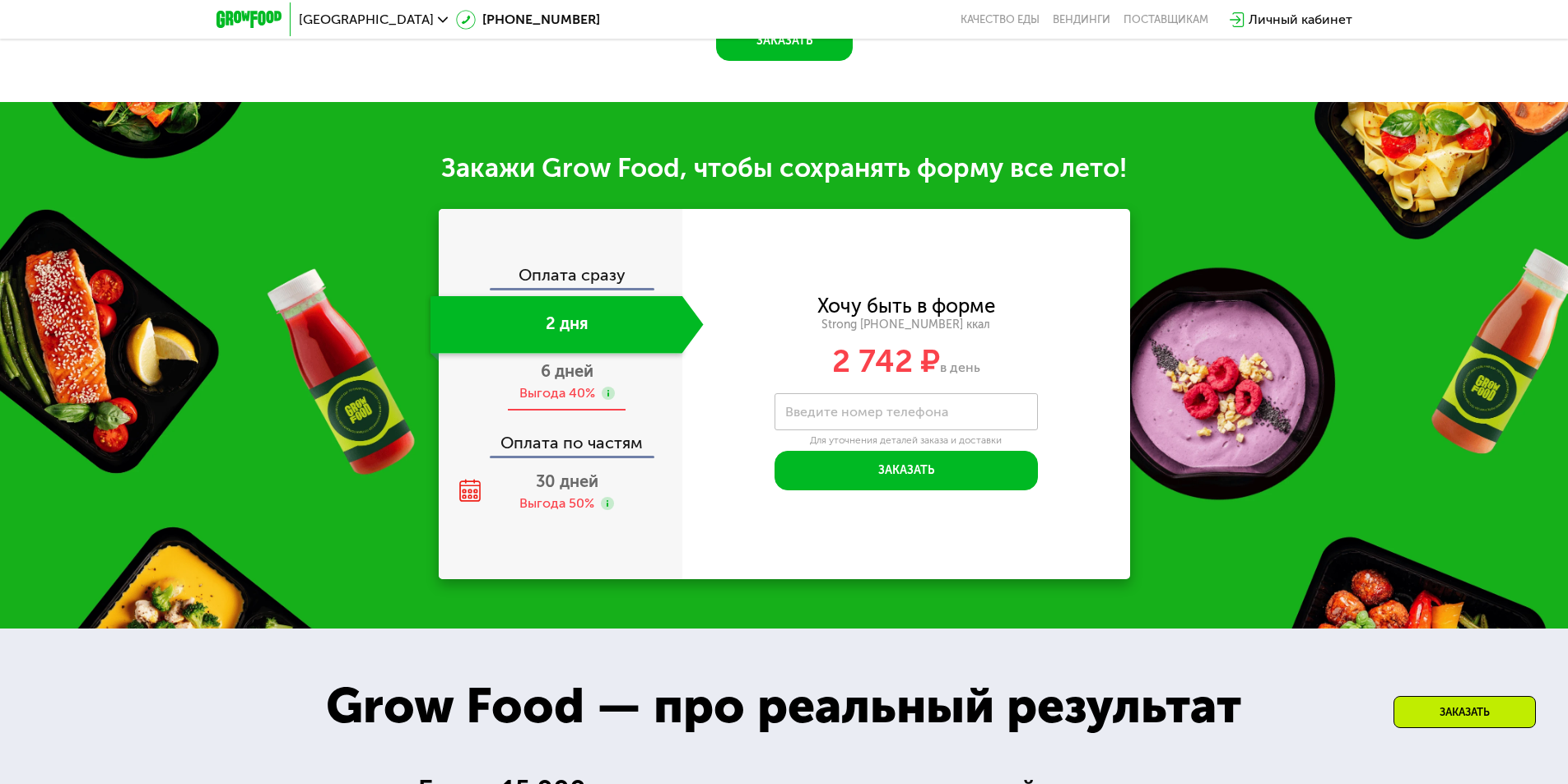
scroll to position [1795, 0]
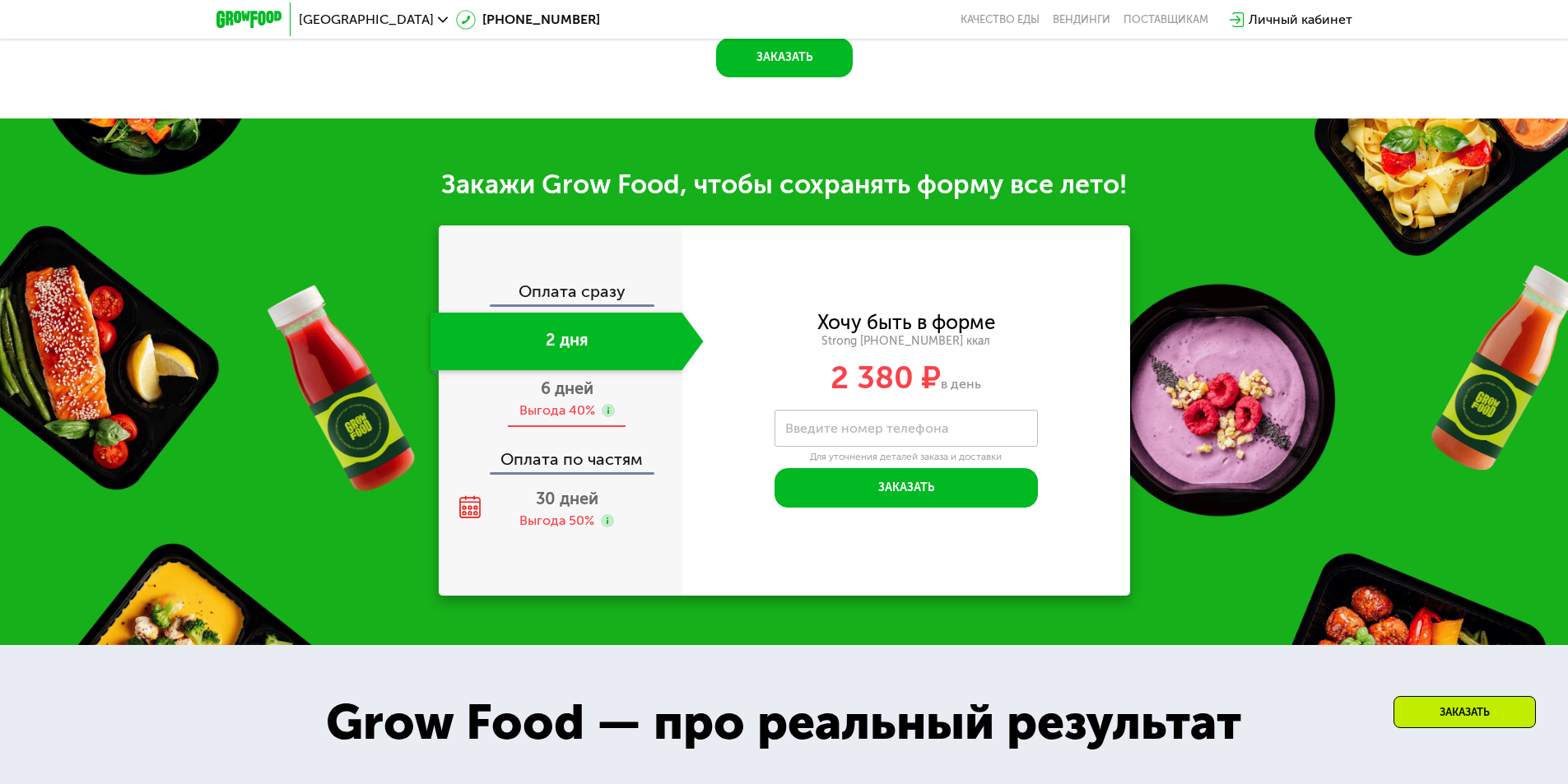
click at [587, 385] on span "6 дней" at bounding box center [567, 388] width 52 height 20
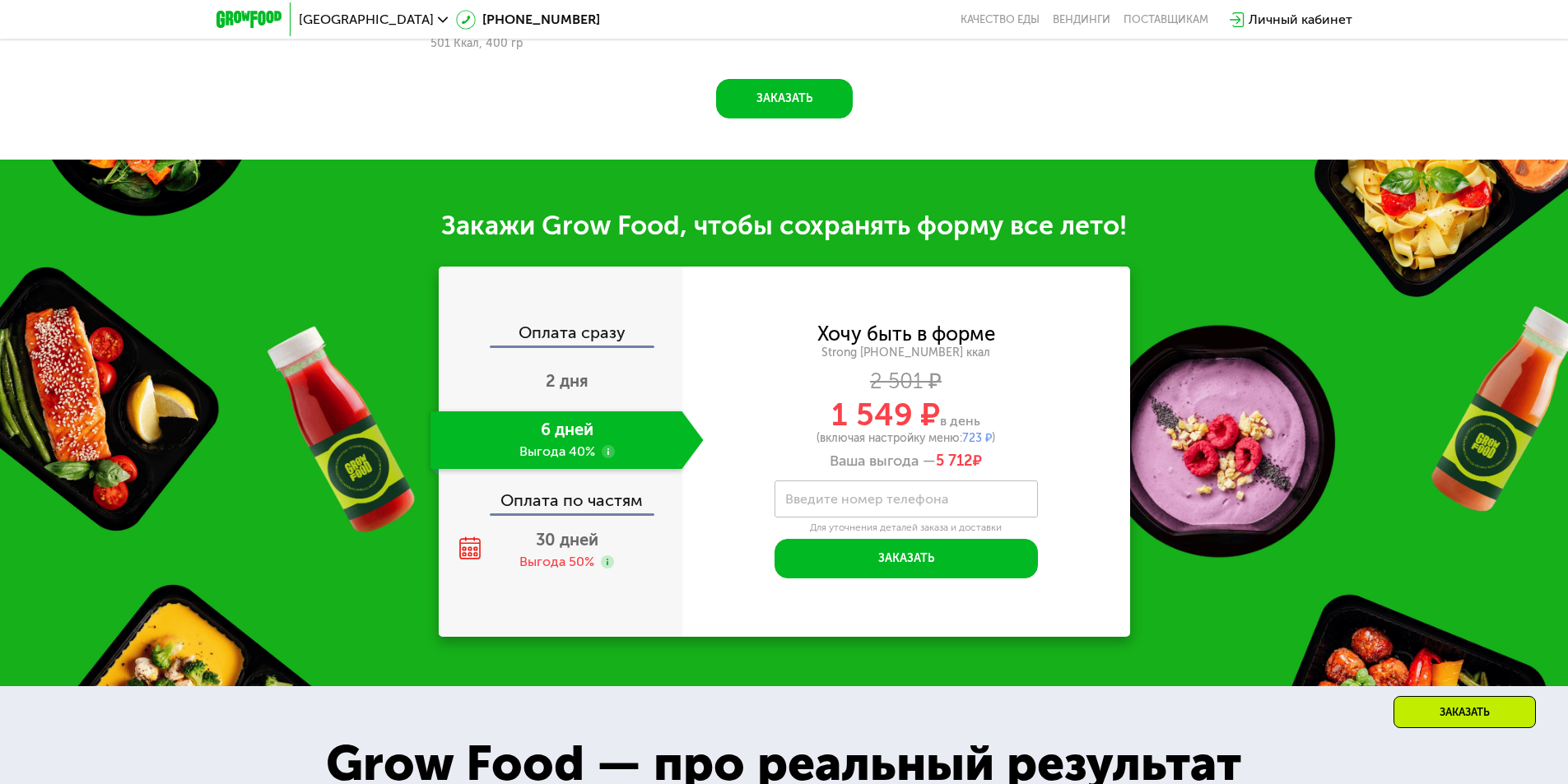
scroll to position [1836, 0]
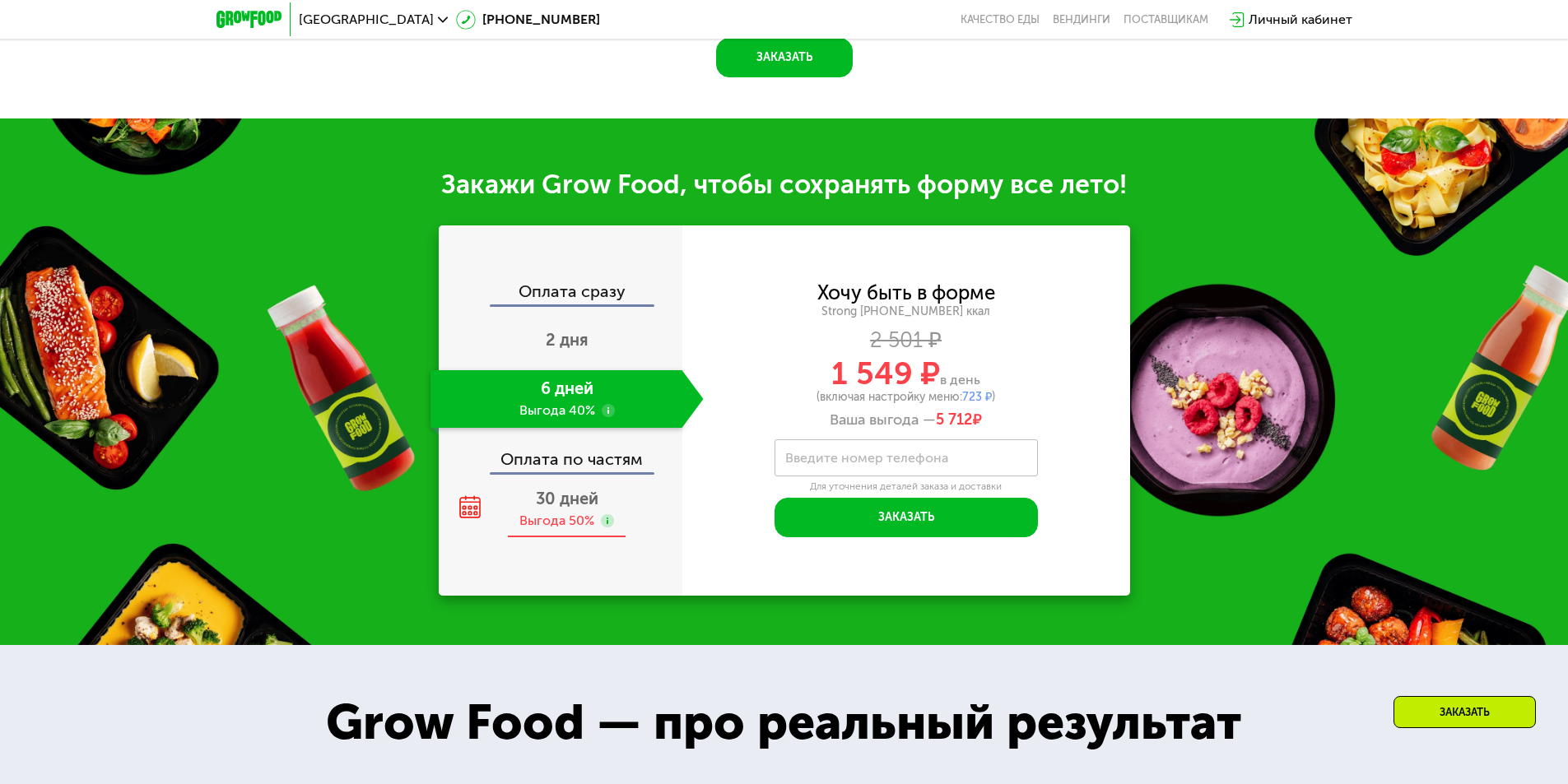
click at [590, 518] on div "Выгода 50%" at bounding box center [557, 520] width 75 height 18
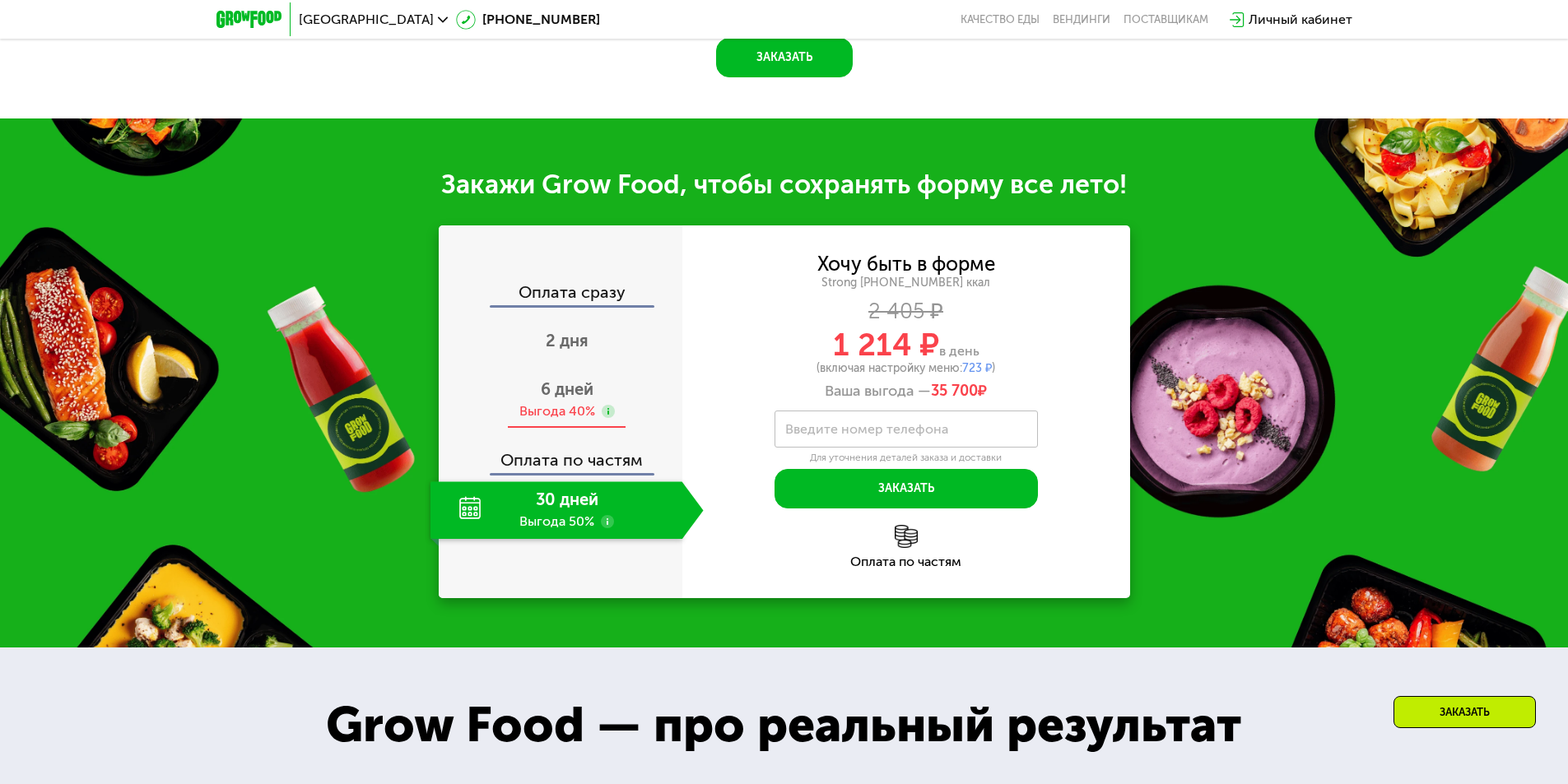
click at [585, 389] on div "6 дней Выгода 40%" at bounding box center [567, 400] width 273 height 58
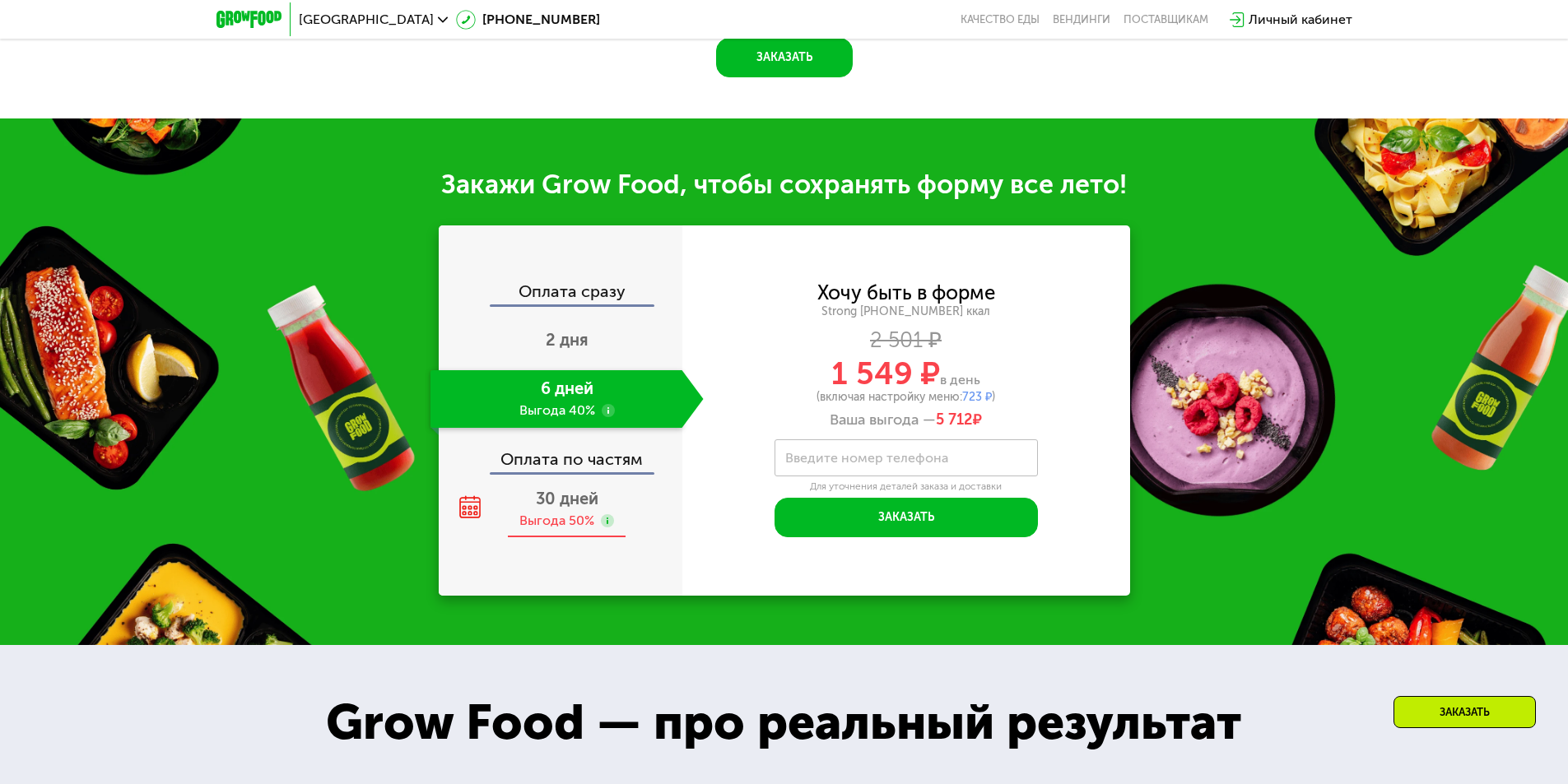
click at [595, 497] on span "30 дней" at bounding box center [566, 498] width 62 height 20
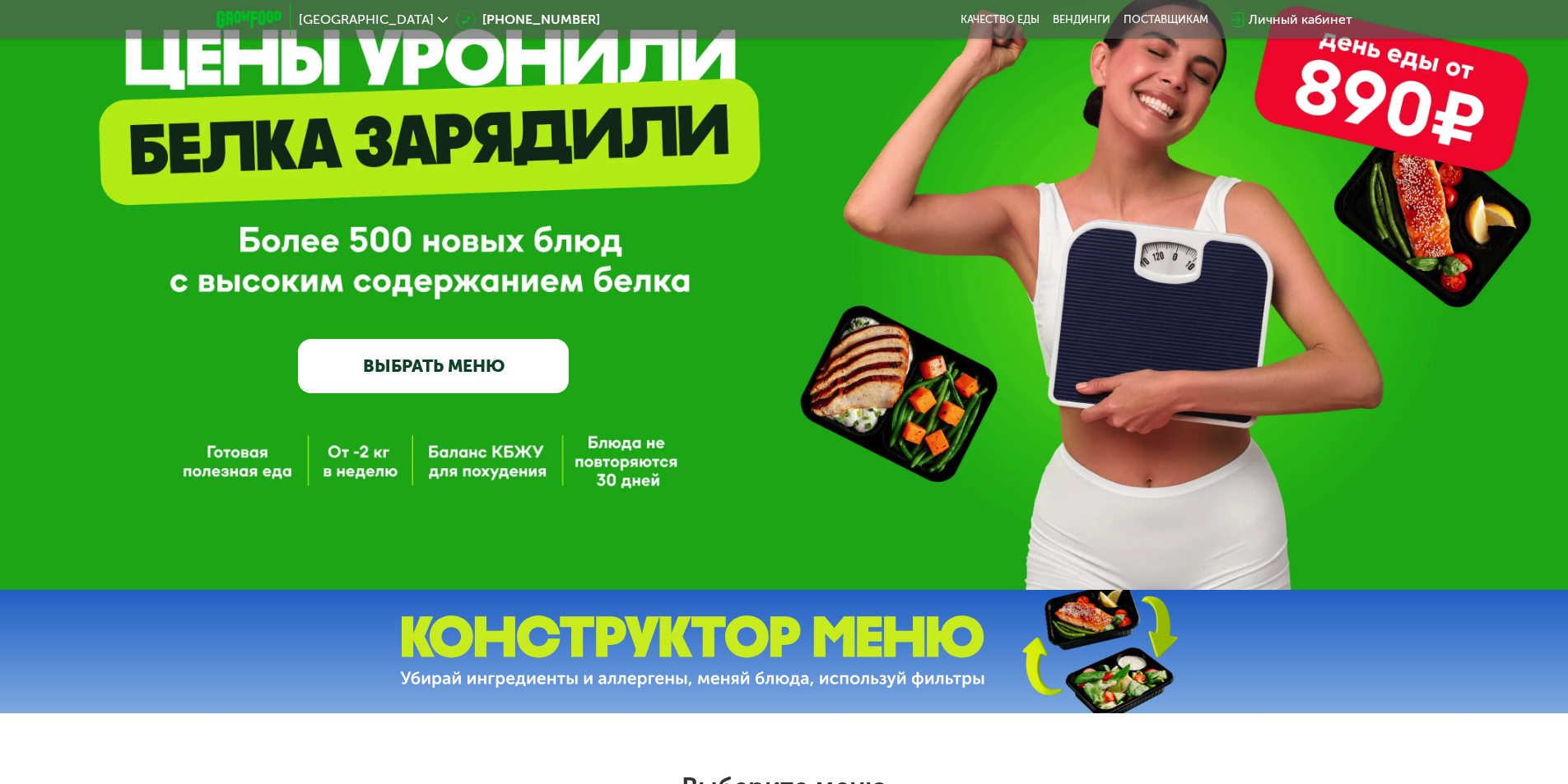
scroll to position [0, 0]
